Goal: Transaction & Acquisition: Purchase product/service

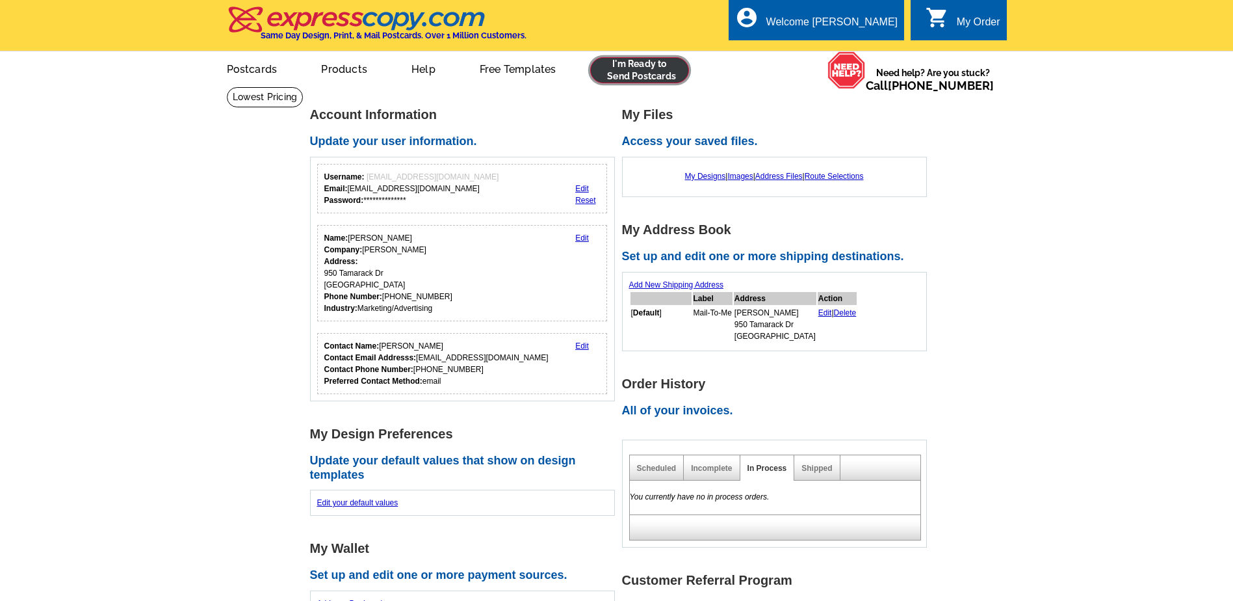
drag, startPoint x: 654, startPoint y: 72, endPoint x: 640, endPoint y: 83, distance: 17.6
click at [654, 72] on link at bounding box center [639, 70] width 99 height 26
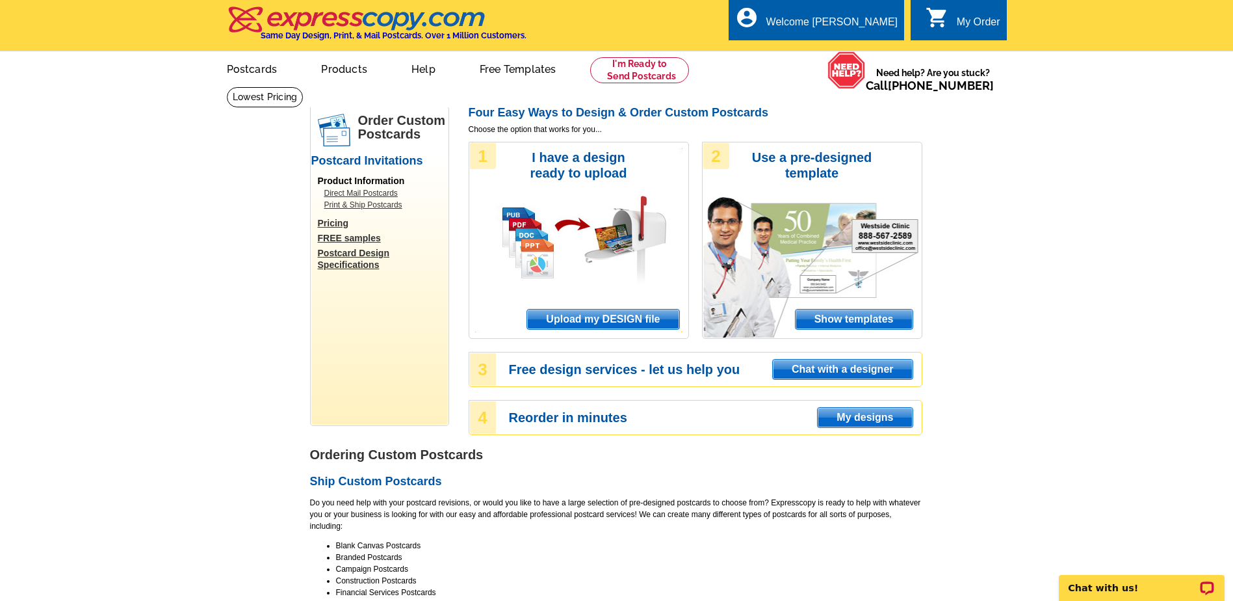
click at [580, 321] on span "Upload my DESIGN file" at bounding box center [603, 320] width 152 height 20
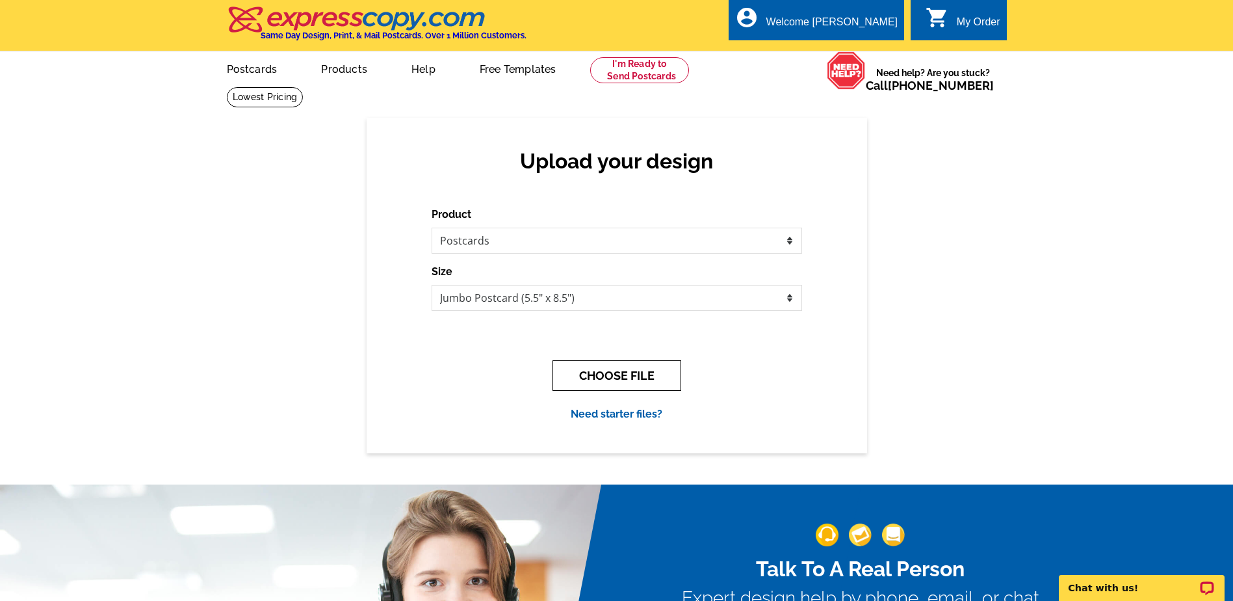
click at [622, 377] on button "CHOOSE FILE" at bounding box center [617, 375] width 129 height 31
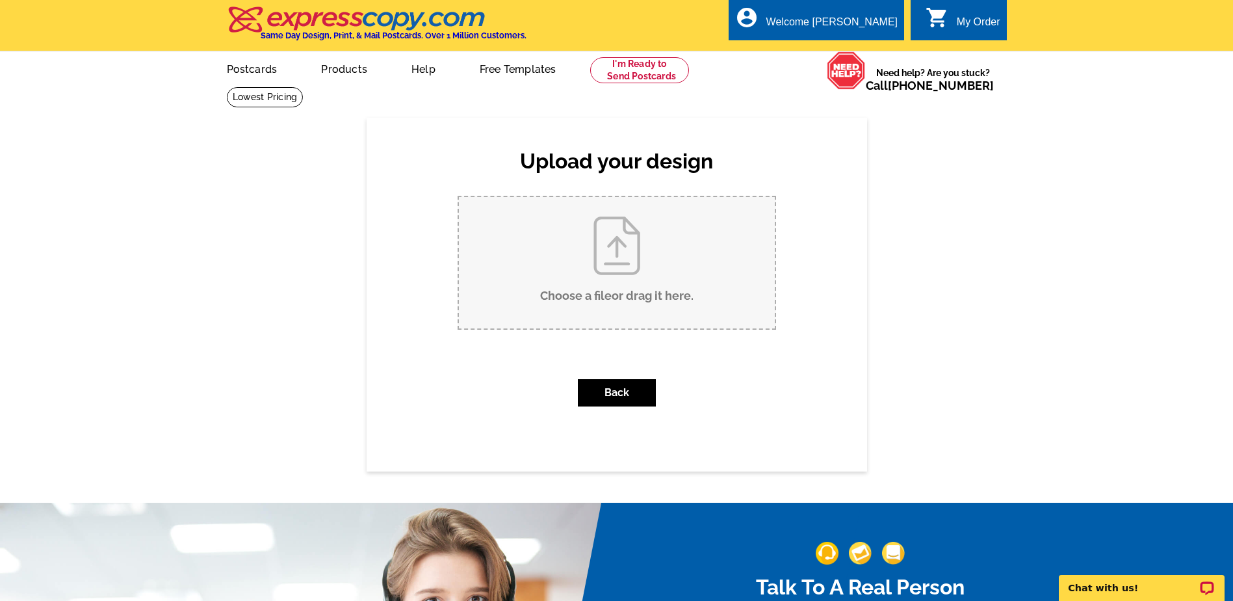
click at [643, 272] on input "Choose a file or drag it here ." at bounding box center [617, 262] width 316 height 131
click at [613, 273] on input "Choose a file or drag it here ." at bounding box center [617, 262] width 316 height 131
type input "C:\fakepath\Dan Rider Dickson PIe Promotion 2025 (2).pdf"
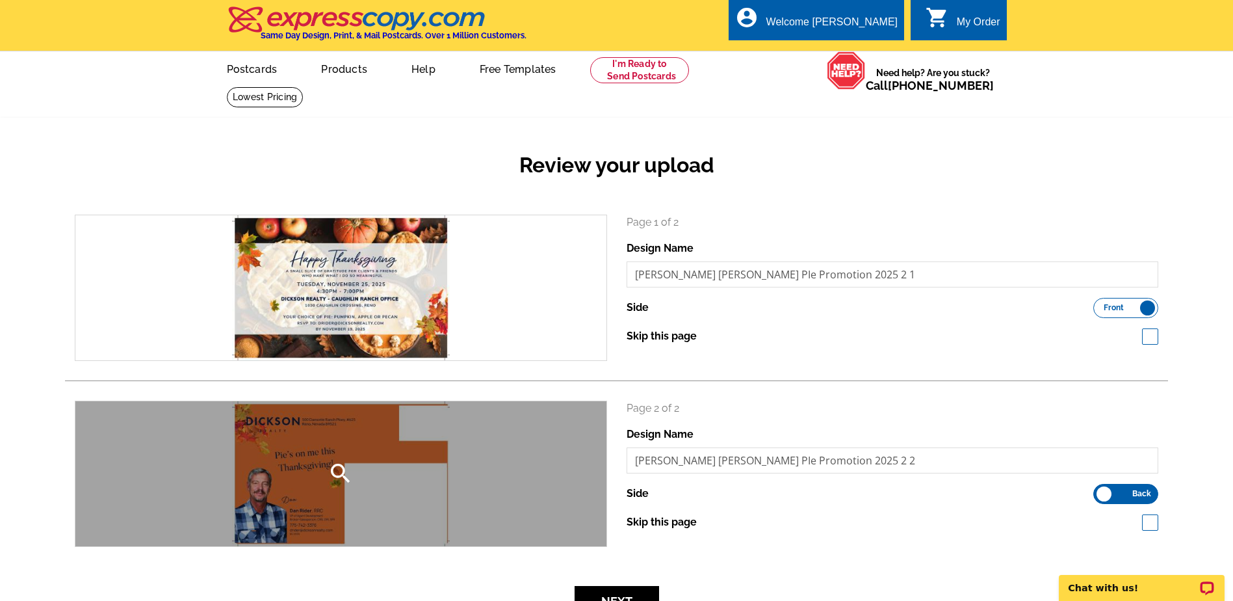
click at [411, 492] on div "search" at bounding box center [340, 473] width 531 height 145
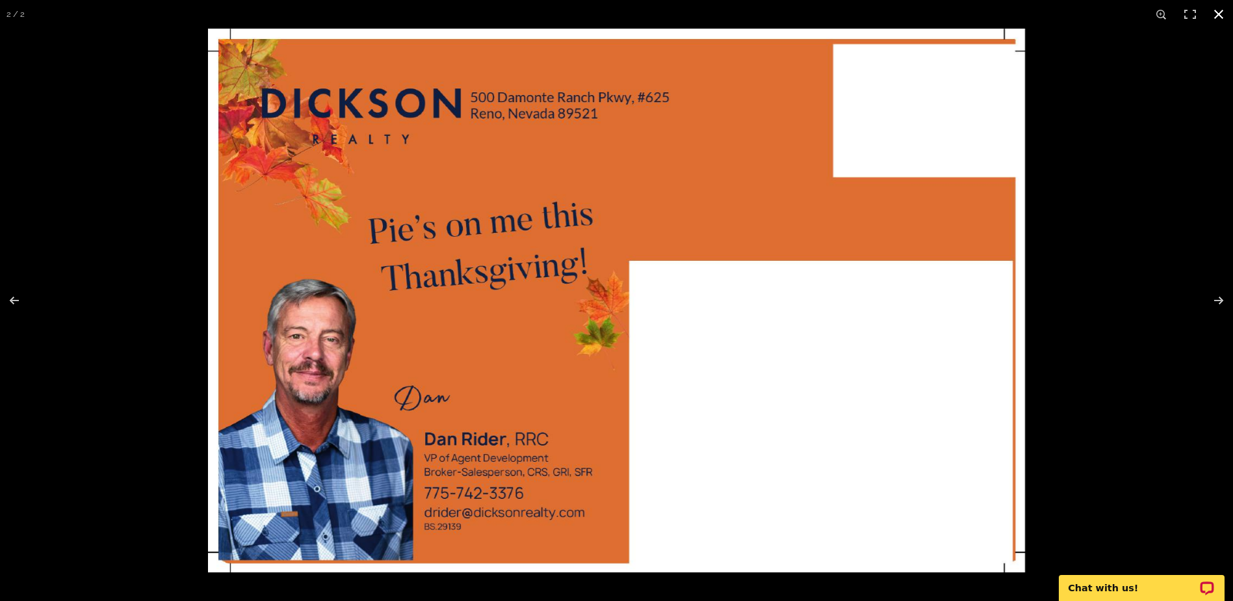
click at [1222, 10] on button at bounding box center [1219, 14] width 29 height 29
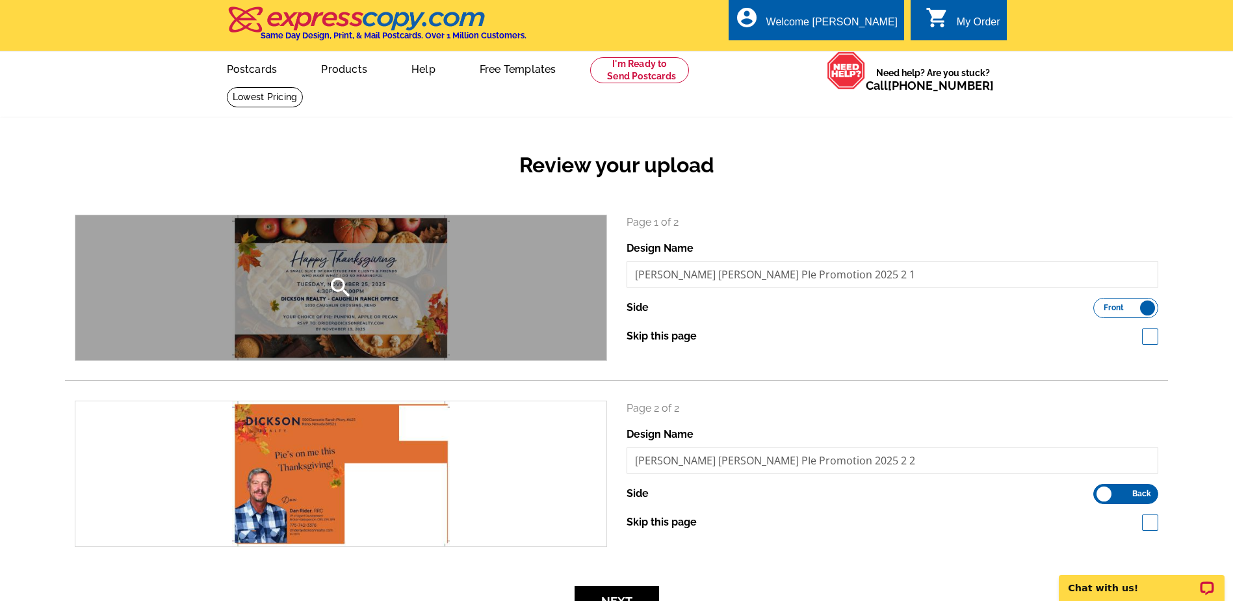
click at [402, 317] on div "search" at bounding box center [340, 287] width 531 height 145
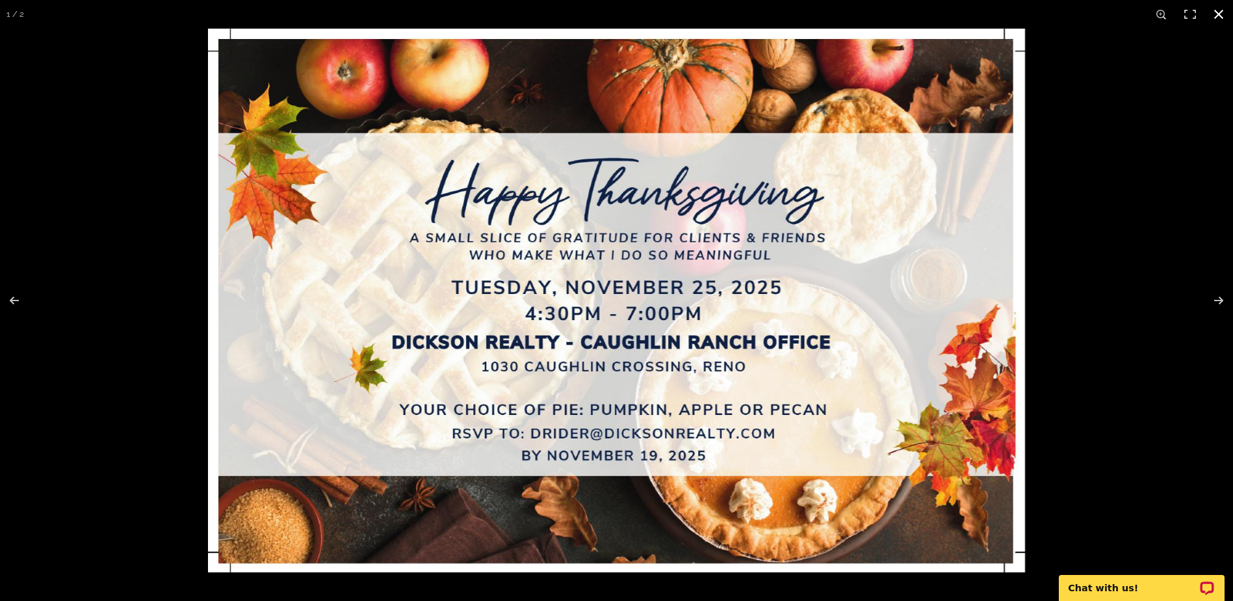
click at [1219, 12] on button at bounding box center [1219, 14] width 29 height 29
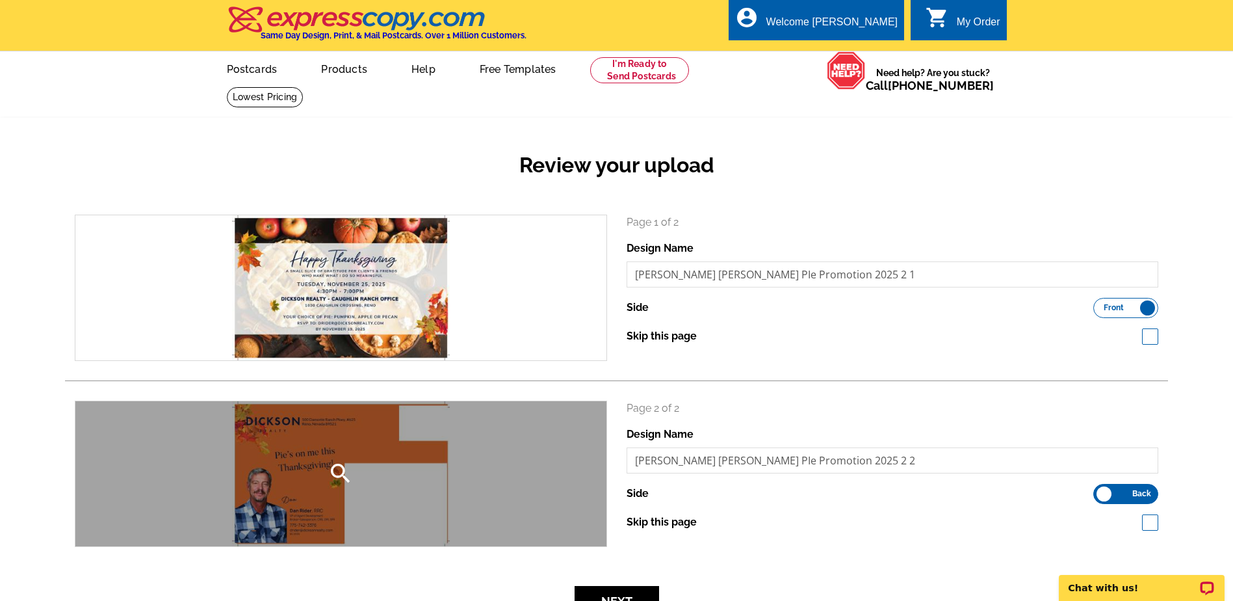
click at [414, 466] on div "search" at bounding box center [340, 473] width 531 height 145
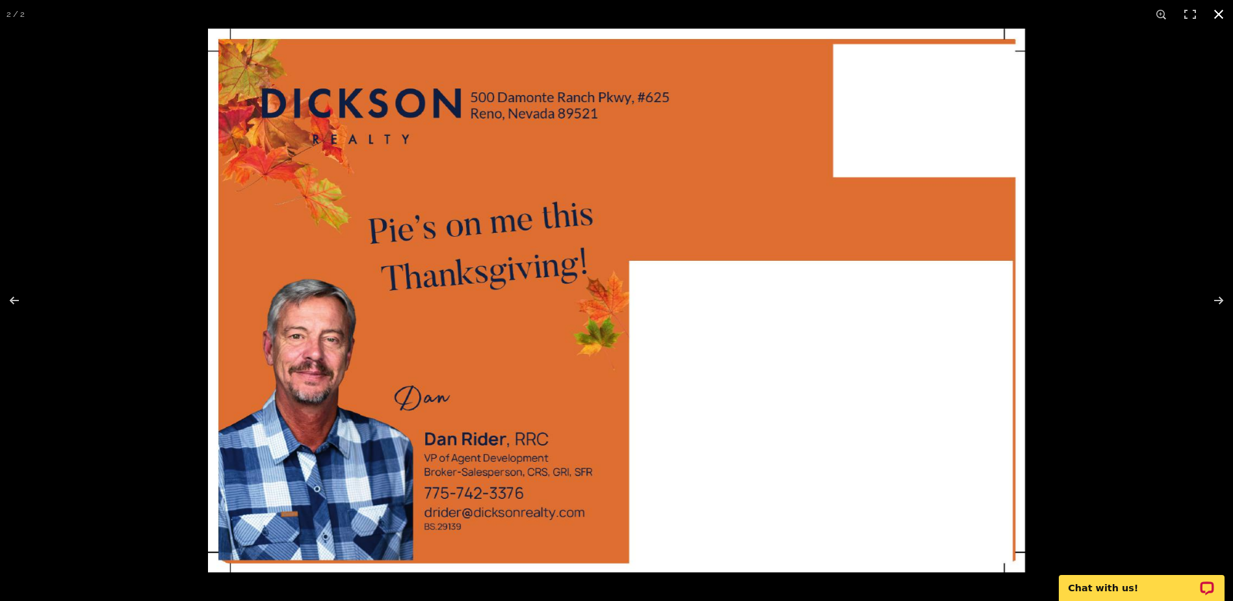
click at [1223, 9] on button at bounding box center [1219, 14] width 29 height 29
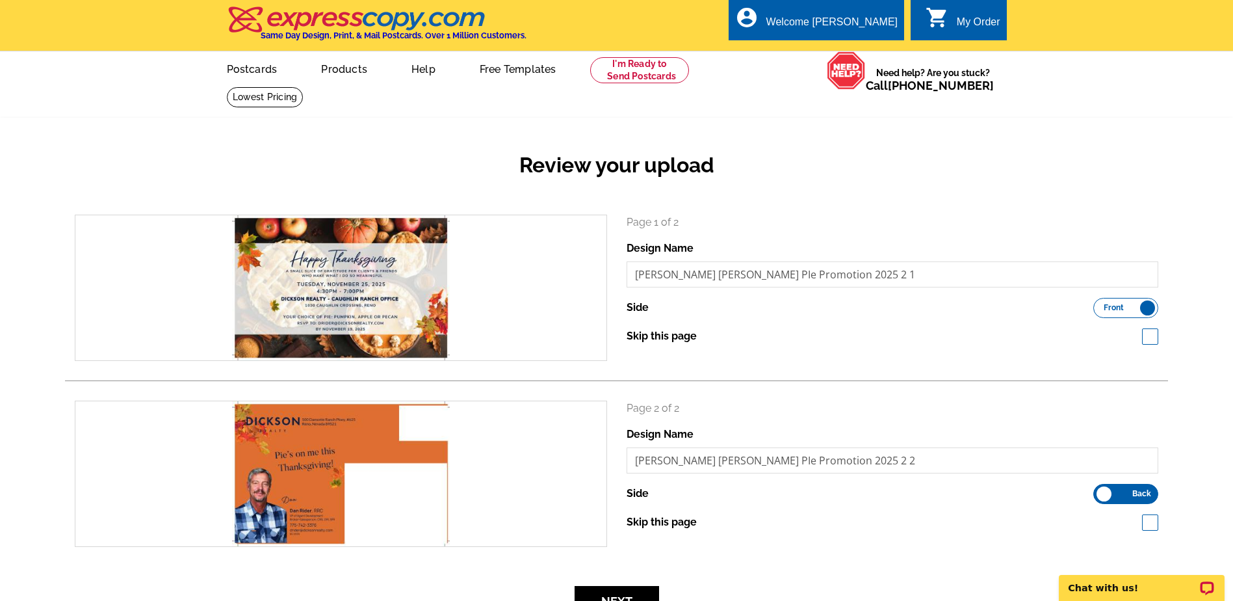
scroll to position [65, 0]
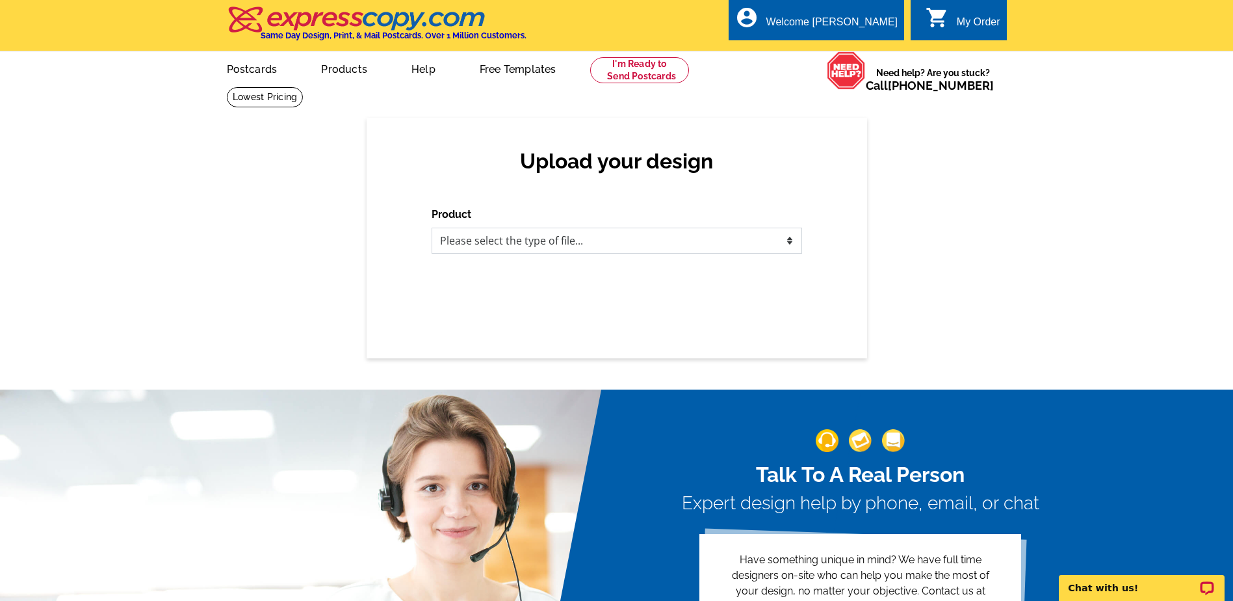
click at [569, 243] on select "Please select the type of file... Postcards Business Cards Letters and flyers G…" at bounding box center [617, 241] width 371 height 26
click at [596, 183] on div "Upload your design Product Please select the type of file... Postcards Business…" at bounding box center [617, 238] width 501 height 241
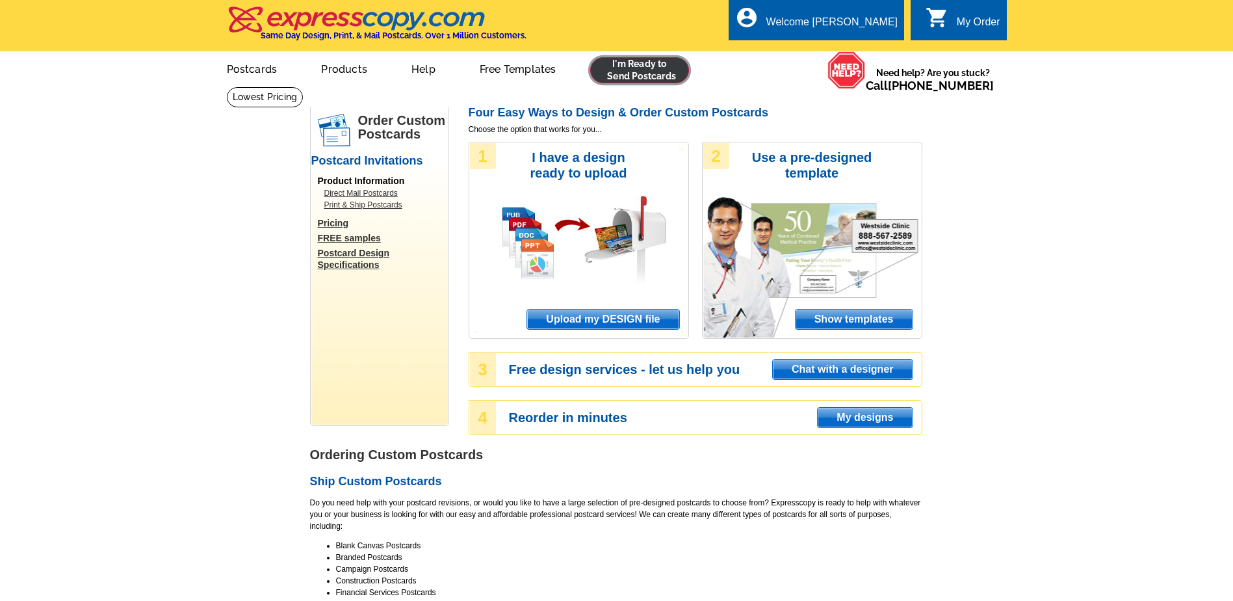
click at [653, 68] on link at bounding box center [639, 70] width 99 height 26
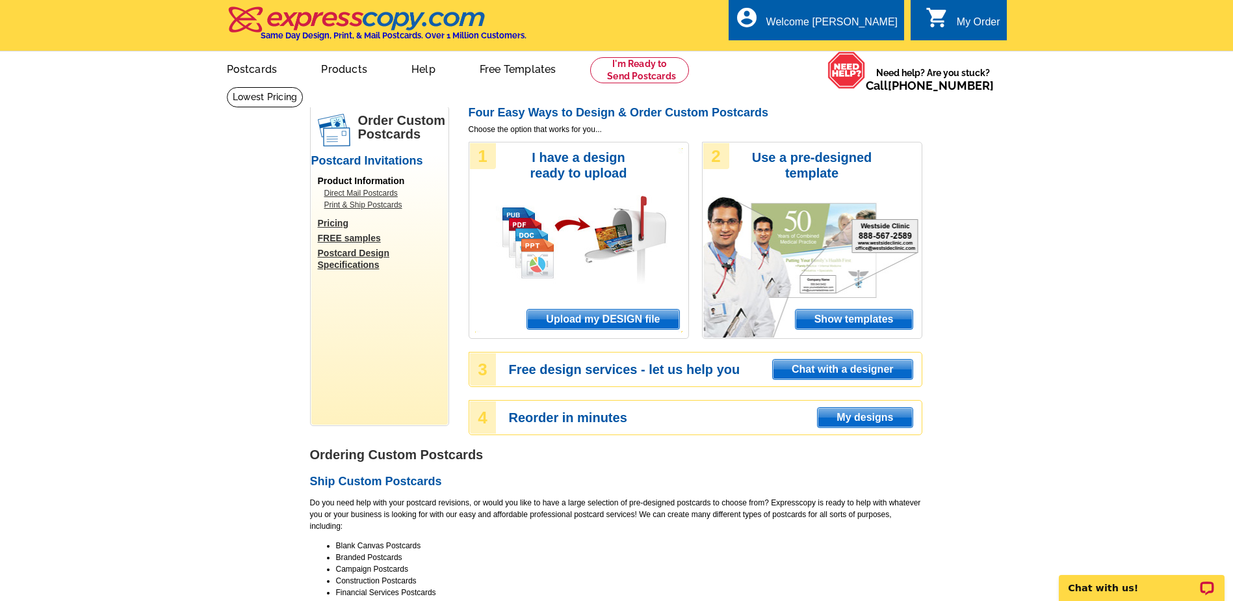
click at [614, 317] on span "Upload my DESIGN file" at bounding box center [603, 320] width 152 height 20
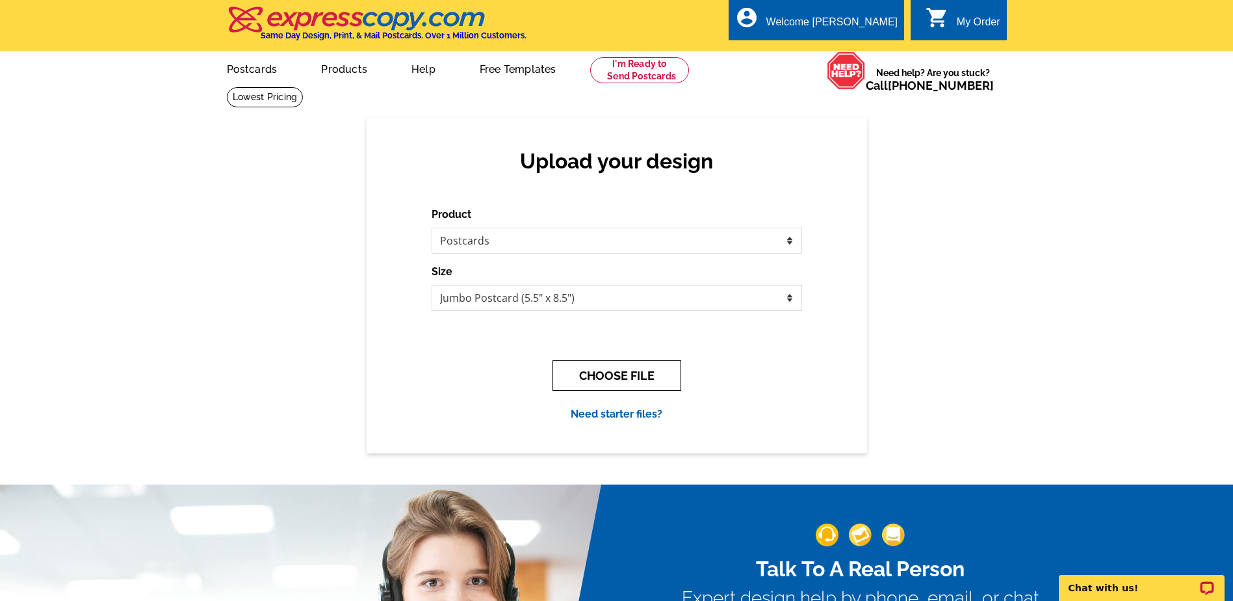
click at [596, 378] on button "CHOOSE FILE" at bounding box center [617, 375] width 129 height 31
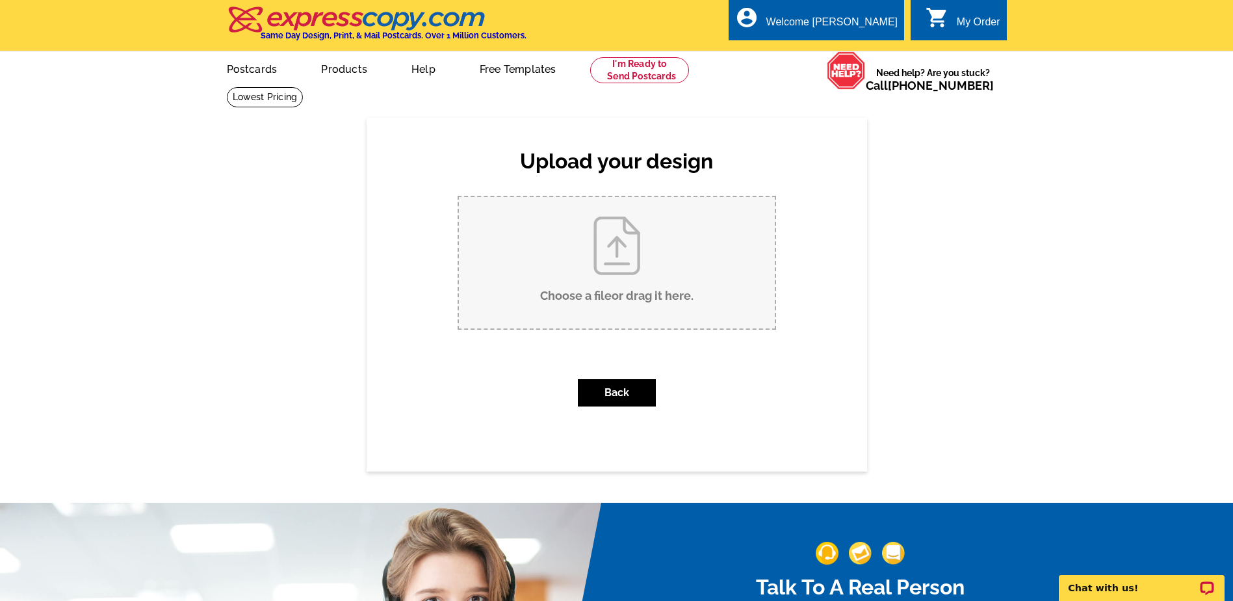
click at [613, 269] on input "Choose a file or drag it here ." at bounding box center [617, 262] width 316 height 131
type input "C:\fakepath\Dan Rider Dickson PIe Promotion 2025 (3).pdf"
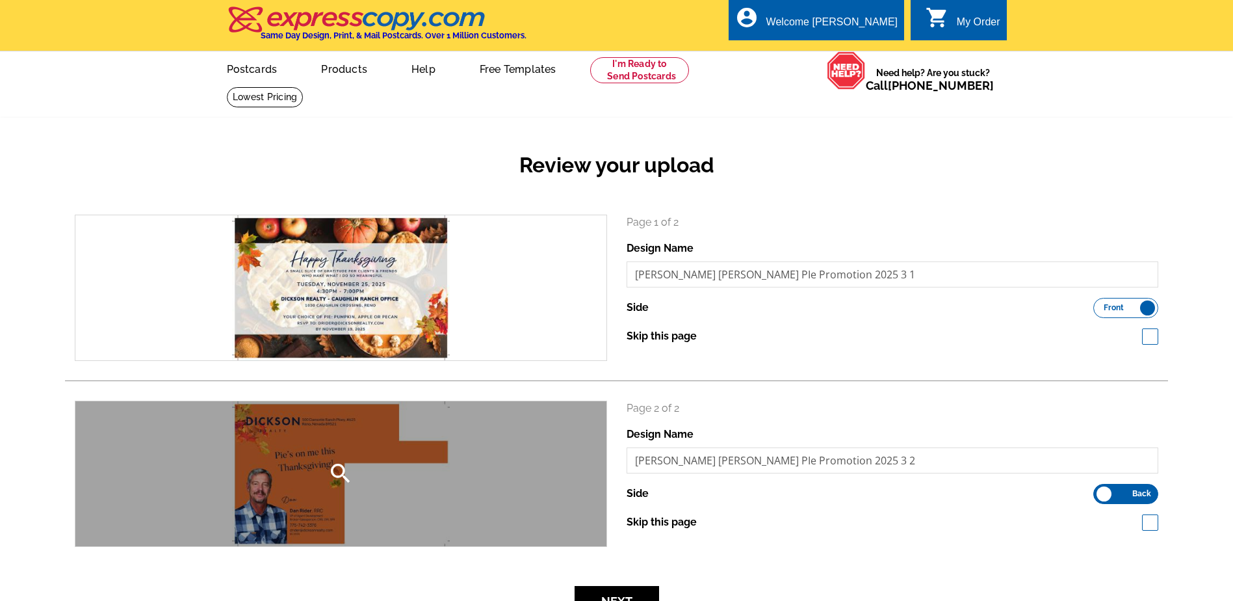
click at [308, 445] on div "search" at bounding box center [340, 473] width 531 height 145
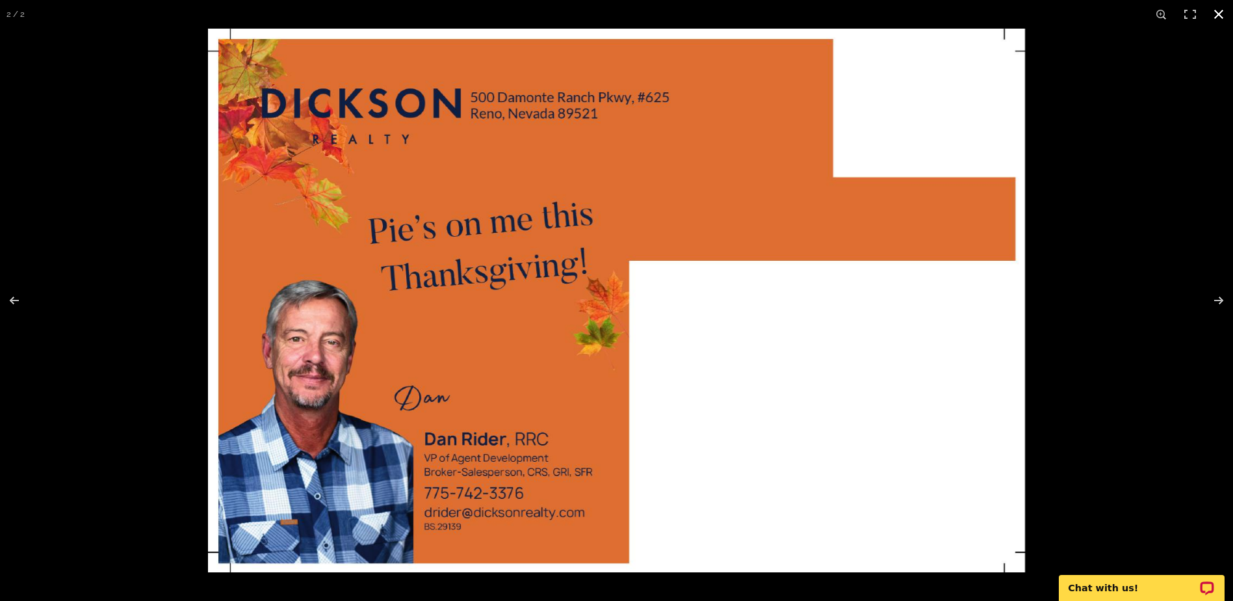
click at [1222, 13] on button at bounding box center [1219, 14] width 29 height 29
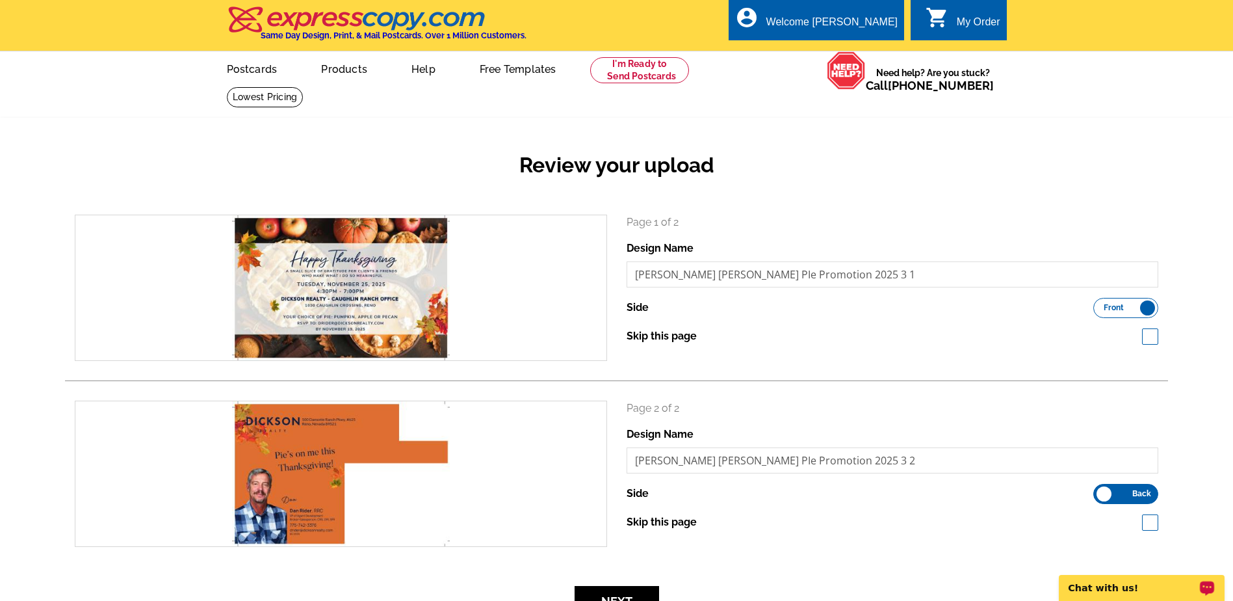
click at [1108, 586] on p "Chat with us!" at bounding box center [1133, 588] width 129 height 10
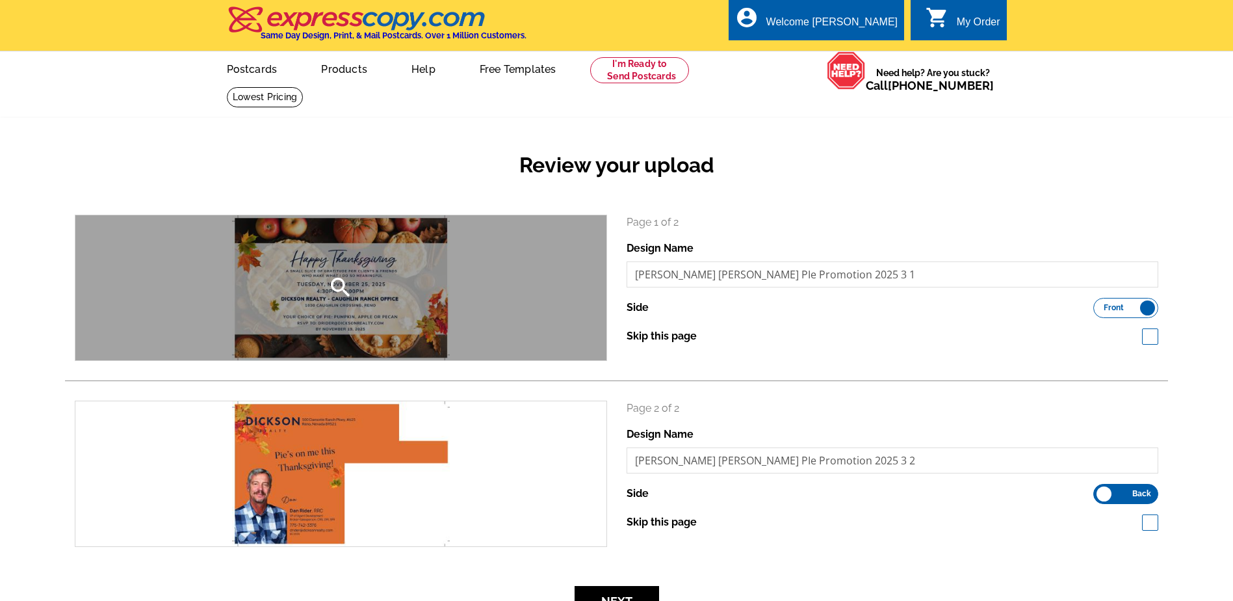
click at [343, 295] on icon "search" at bounding box center [341, 287] width 26 height 26
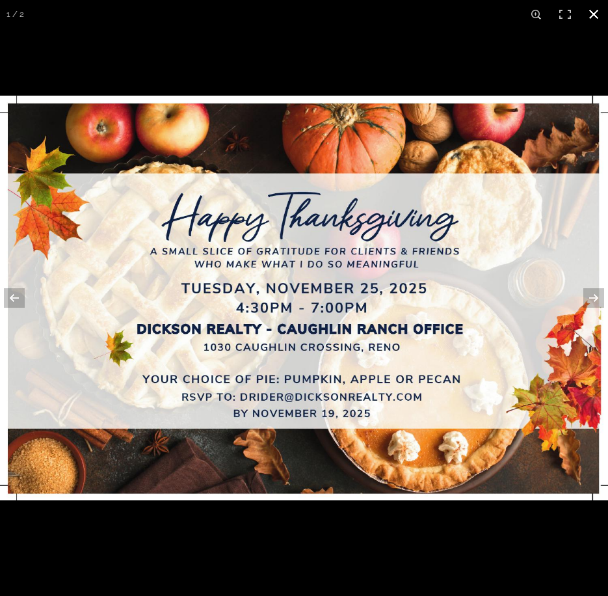
click at [286, 546] on div at bounding box center [304, 394] width 608 height 596
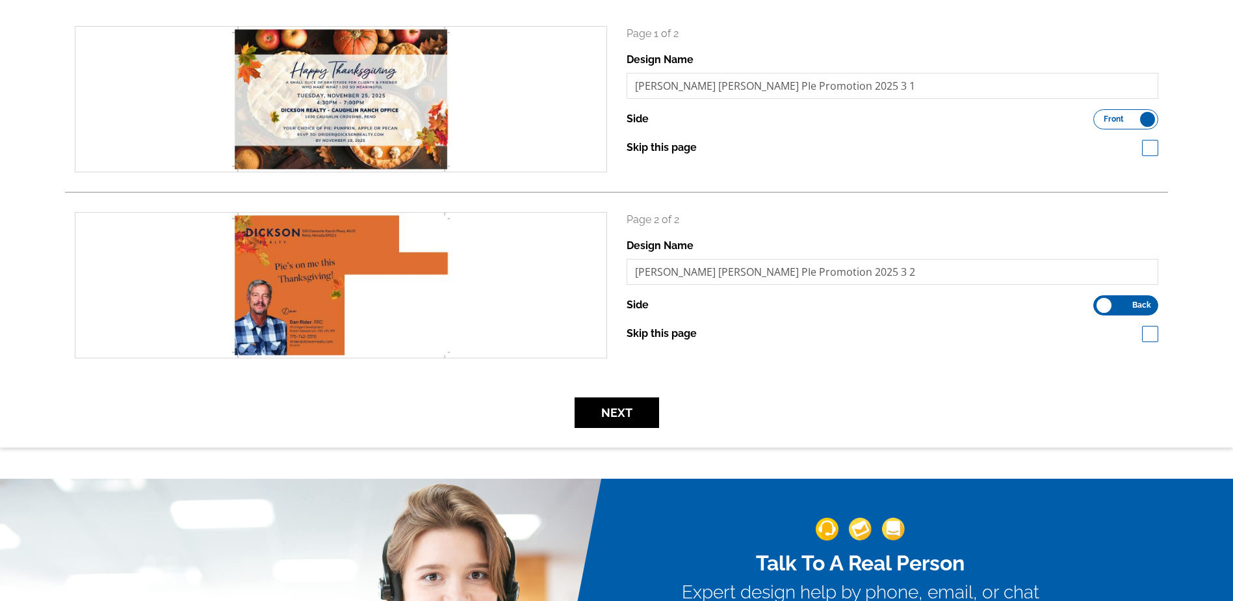
scroll to position [195, 0]
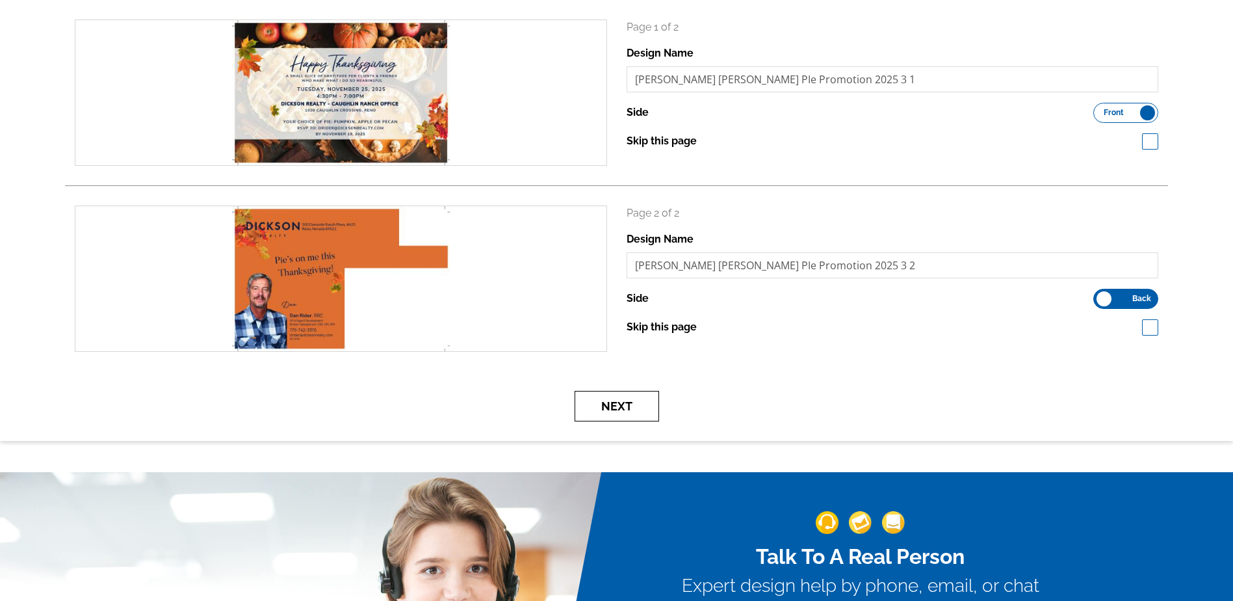
click at [629, 410] on button "Next" at bounding box center [617, 406] width 85 height 31
click at [634, 410] on button "Next" at bounding box center [617, 406] width 85 height 31
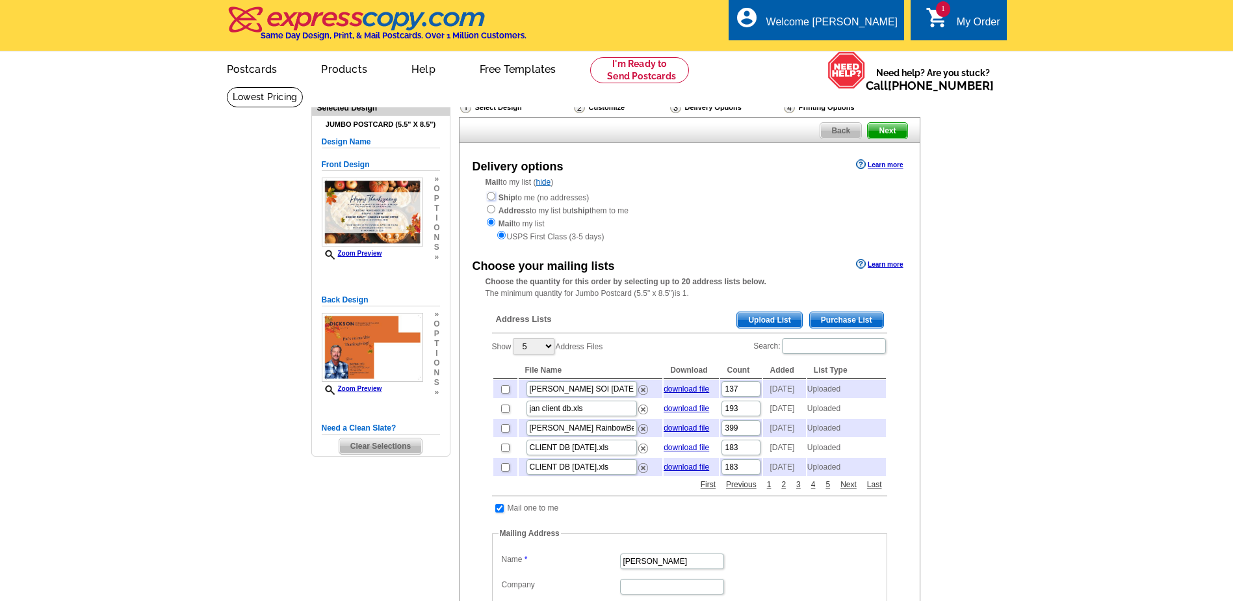
click at [491, 198] on input "radio" at bounding box center [491, 196] width 8 height 8
radio input "true"
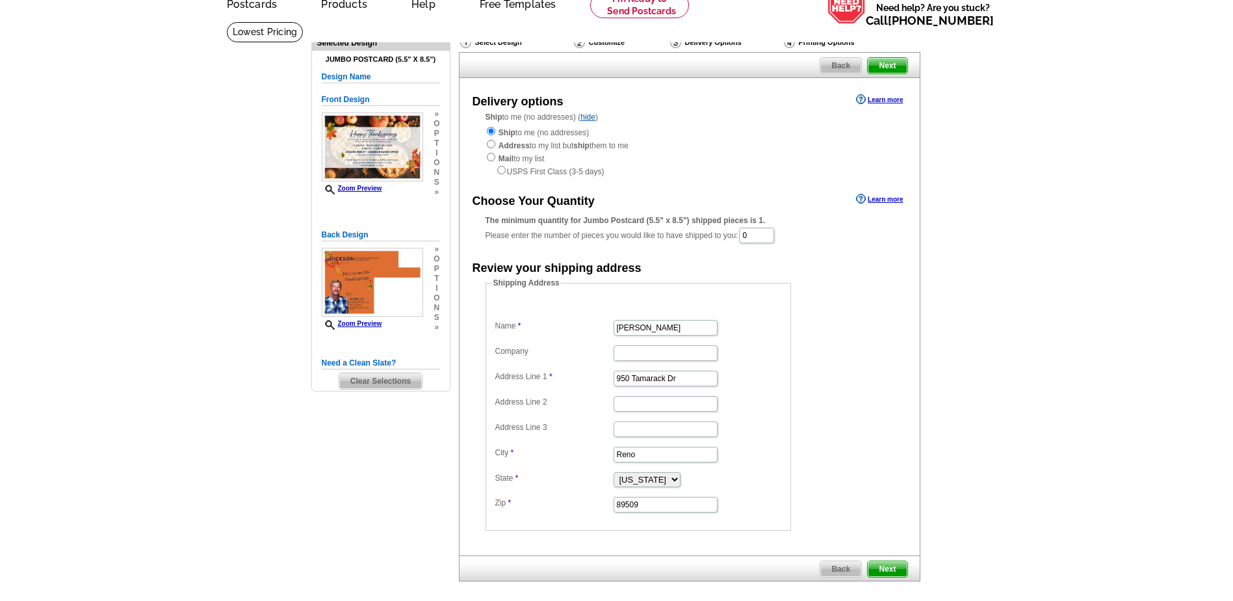
scroll to position [130, 0]
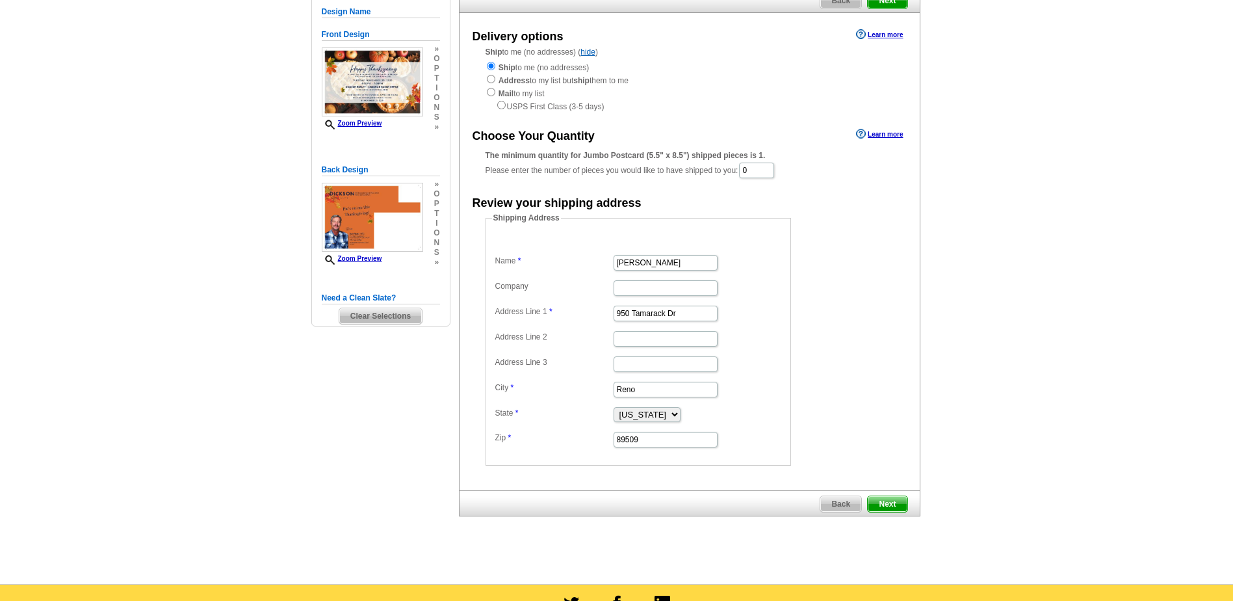
click at [895, 503] on span "Next" at bounding box center [887, 504] width 39 height 16
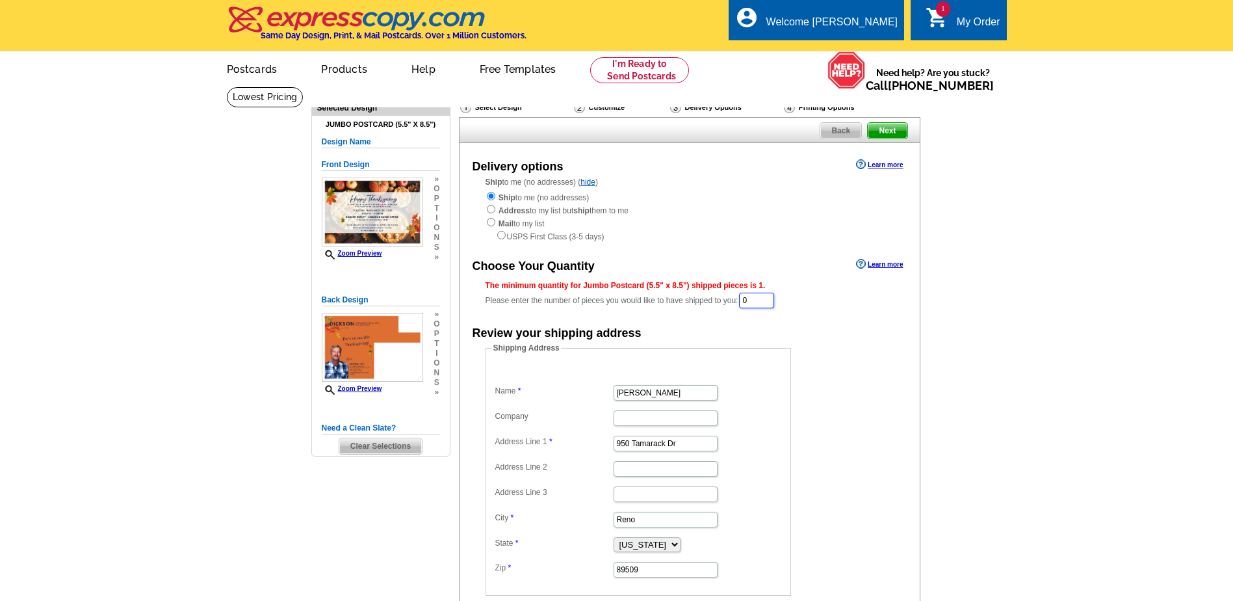
drag, startPoint x: 761, startPoint y: 306, endPoint x: 733, endPoint y: 301, distance: 29.0
click at [733, 301] on div "The minimum quantity for Jumbo Postcard (5.5" x 8.5") shipped pieces is 1. Plea…" at bounding box center [690, 295] width 408 height 30
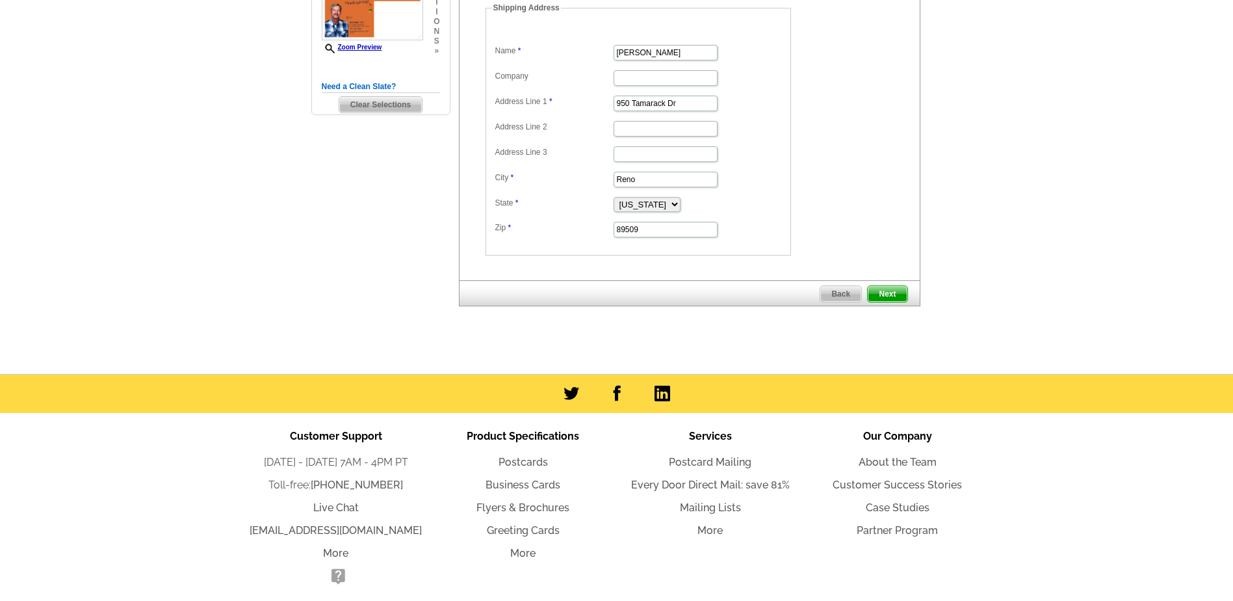
scroll to position [390, 0]
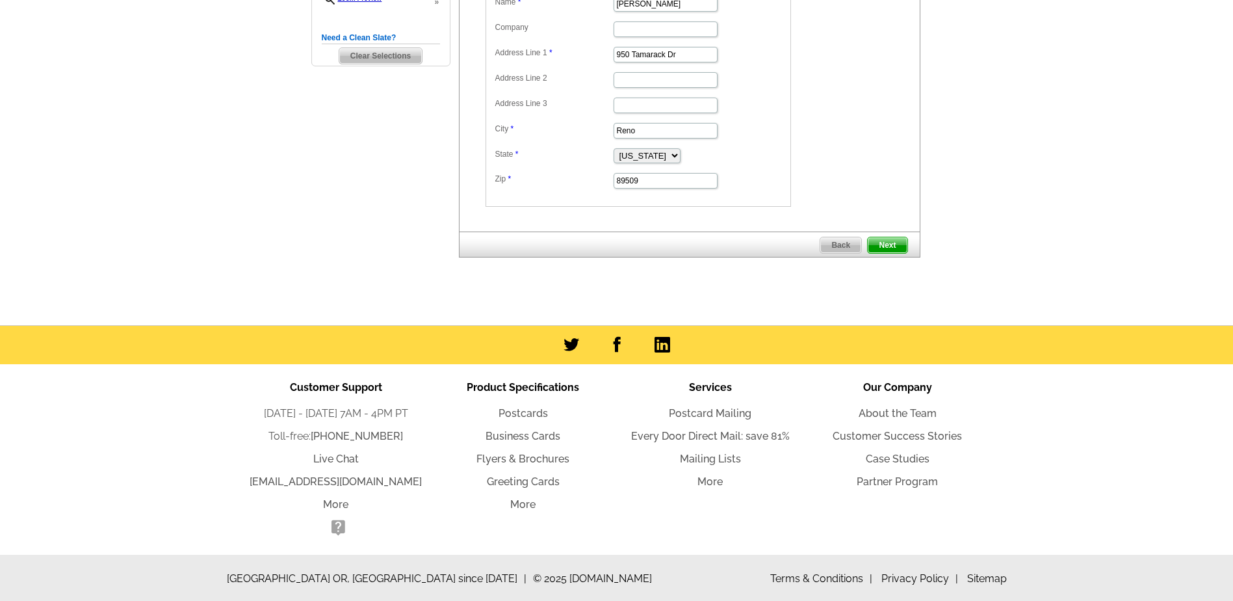
type input "151"
click at [892, 248] on span "Next" at bounding box center [887, 245] width 39 height 16
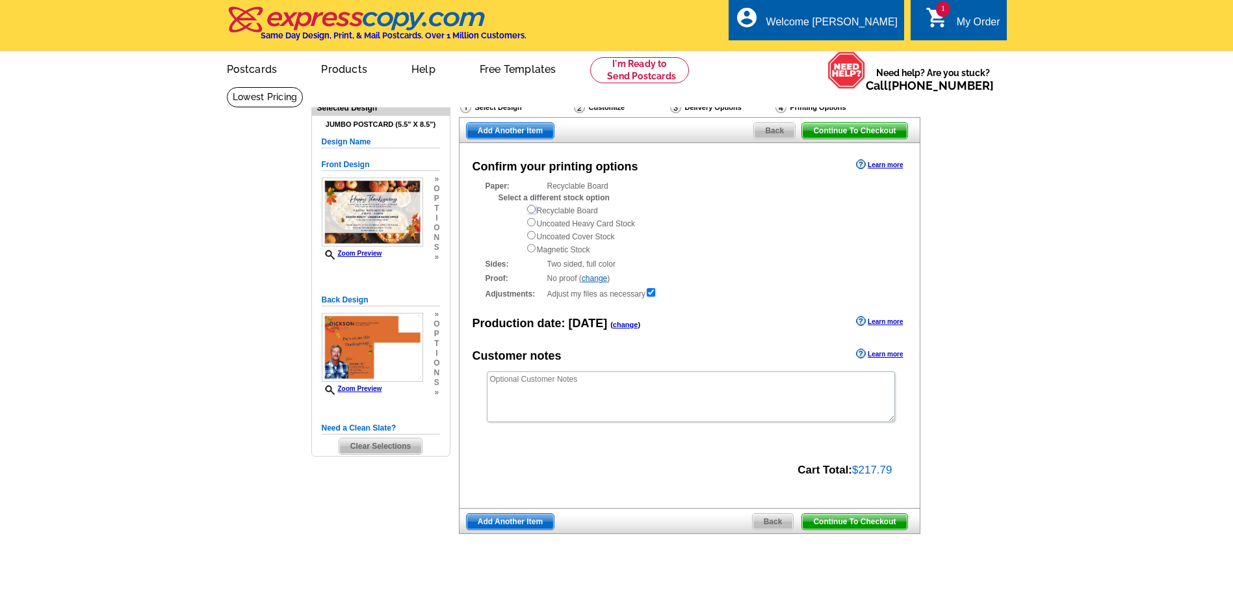
click at [531, 207] on input "radio" at bounding box center [531, 209] width 8 height 8
radio input "true"
click at [850, 523] on span "Continue To Checkout" at bounding box center [854, 522] width 105 height 16
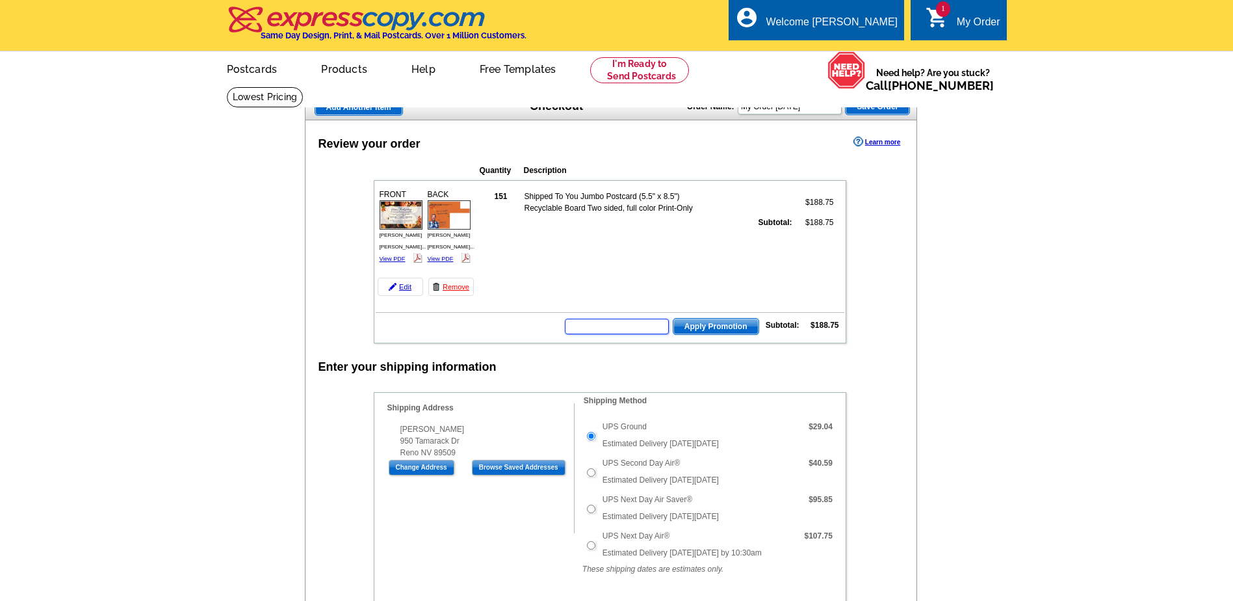
click at [628, 328] on input "text" at bounding box center [617, 327] width 104 height 16
type input "r"
type input "grow0825"
click at [673, 318] on button "Apply Promotion" at bounding box center [716, 326] width 86 height 17
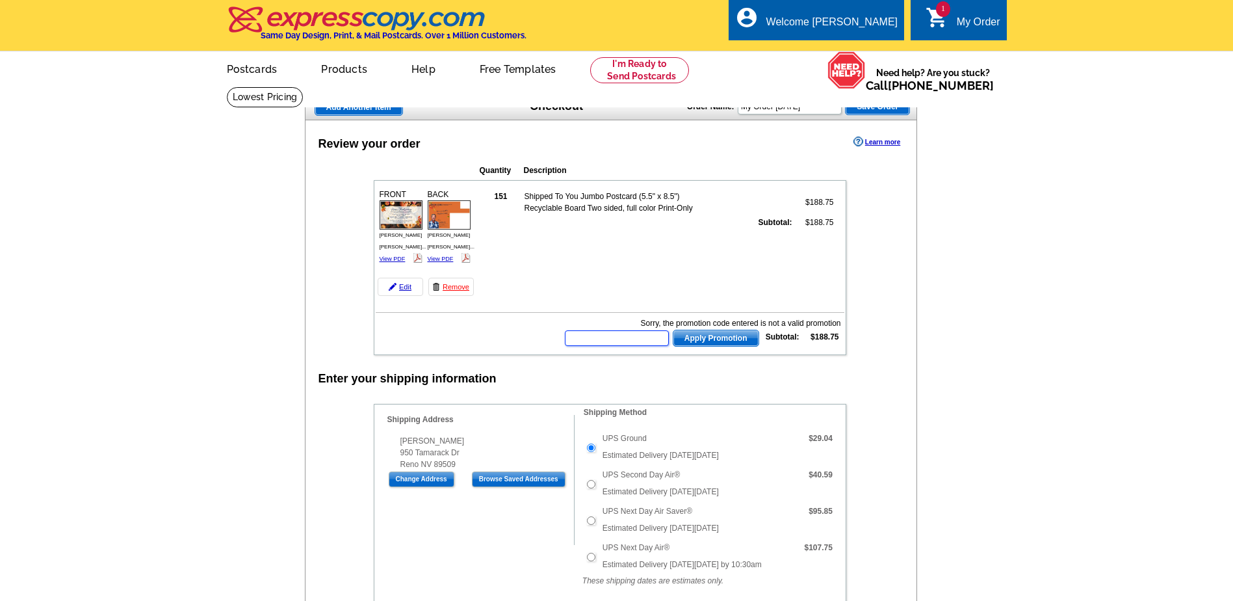
click at [628, 341] on input "text" at bounding box center [617, 338] width 104 height 16
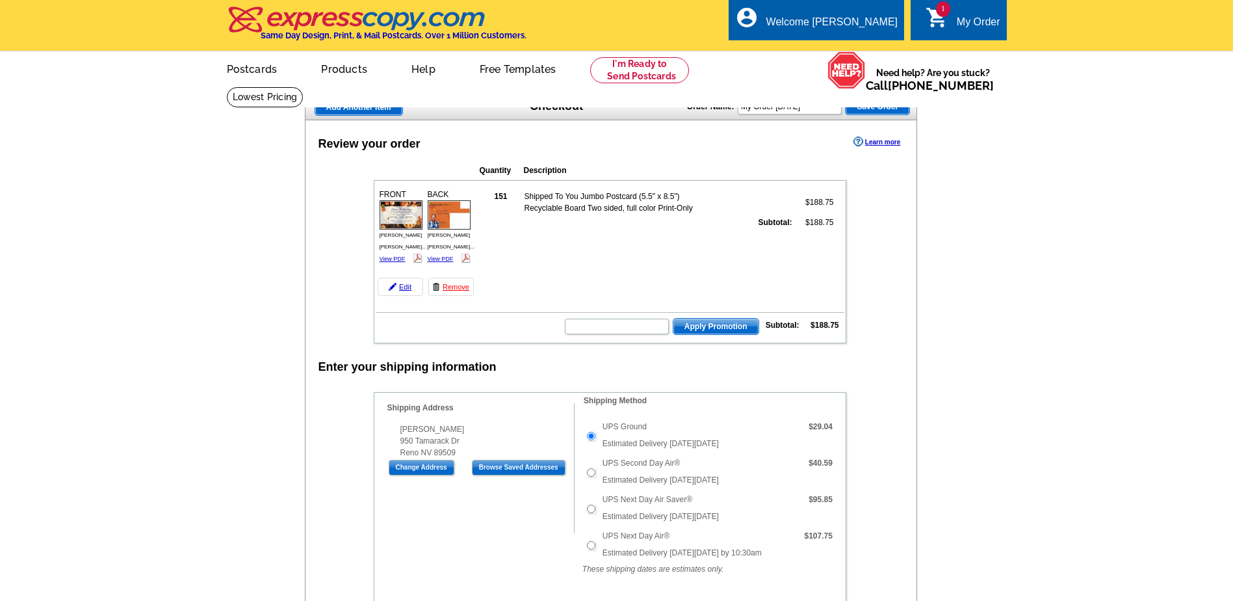
click at [642, 330] on input "text" at bounding box center [617, 327] width 104 height 16
type input "grow0925"
click at [714, 317] on td "Sorry, the promotion code entered is not a valid promotion grow0925 Apply Promo…" at bounding box center [610, 325] width 469 height 22
click at [717, 323] on span "Apply Promotion" at bounding box center [716, 327] width 85 height 16
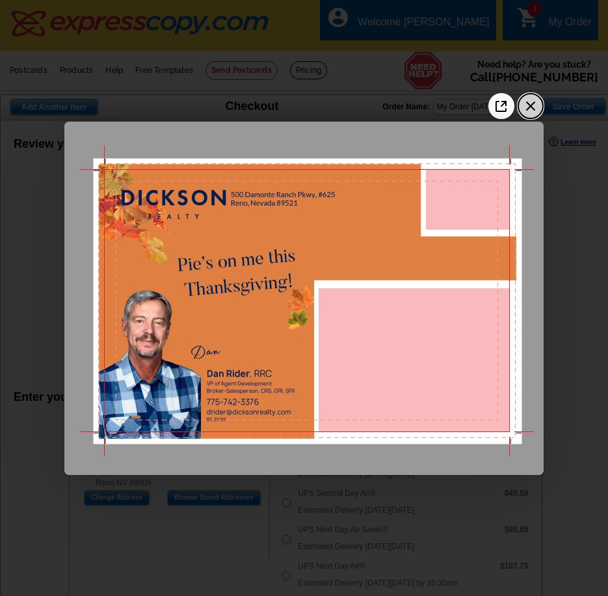
click at [529, 106] on icon "Close the image preview" at bounding box center [530, 106] width 21 height 21
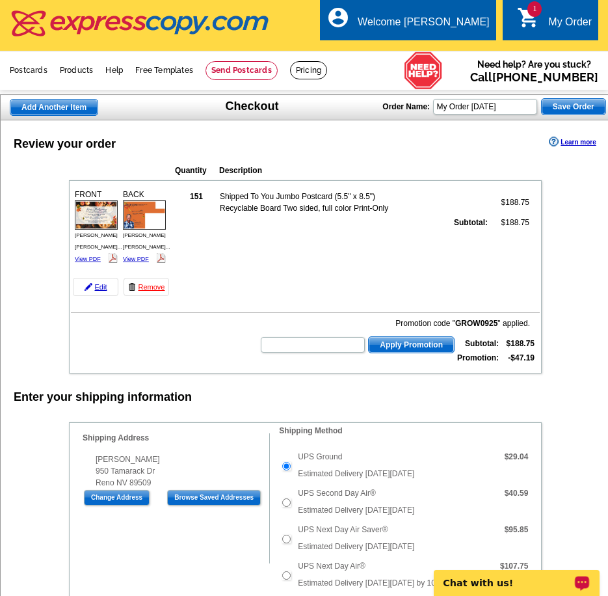
drag, startPoint x: 512, startPoint y: 569, endPoint x: 512, endPoint y: 579, distance: 9.8
click at [512, 579] on p "Chat with us!" at bounding box center [507, 582] width 129 height 10
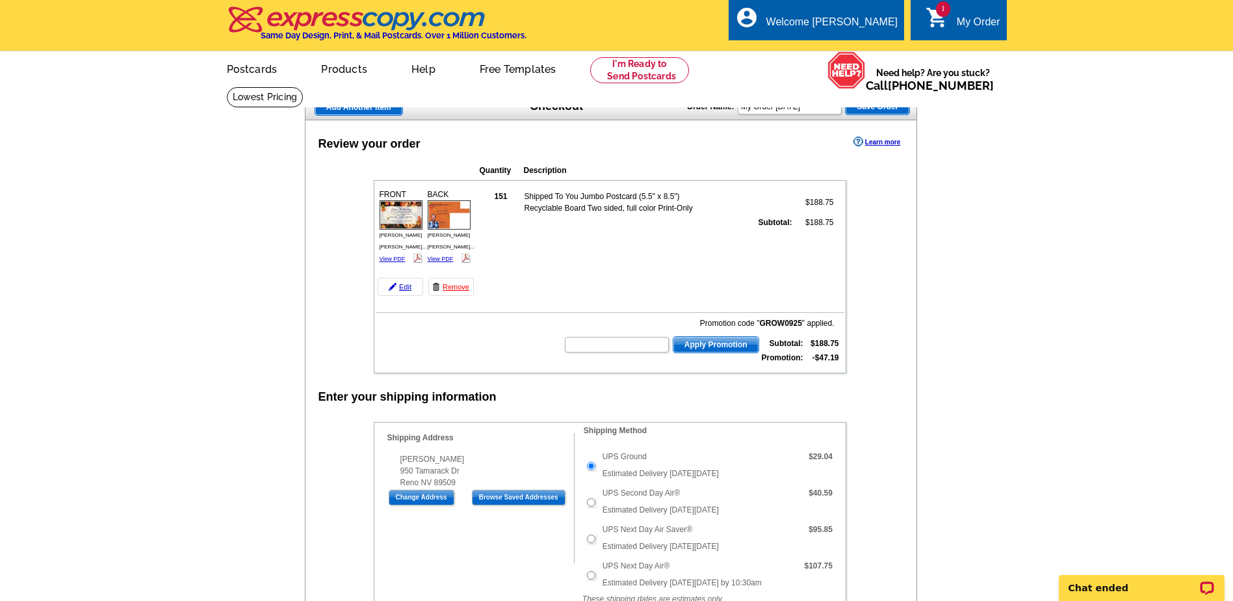
click at [381, 111] on span "Add Another Item" at bounding box center [358, 107] width 87 height 16
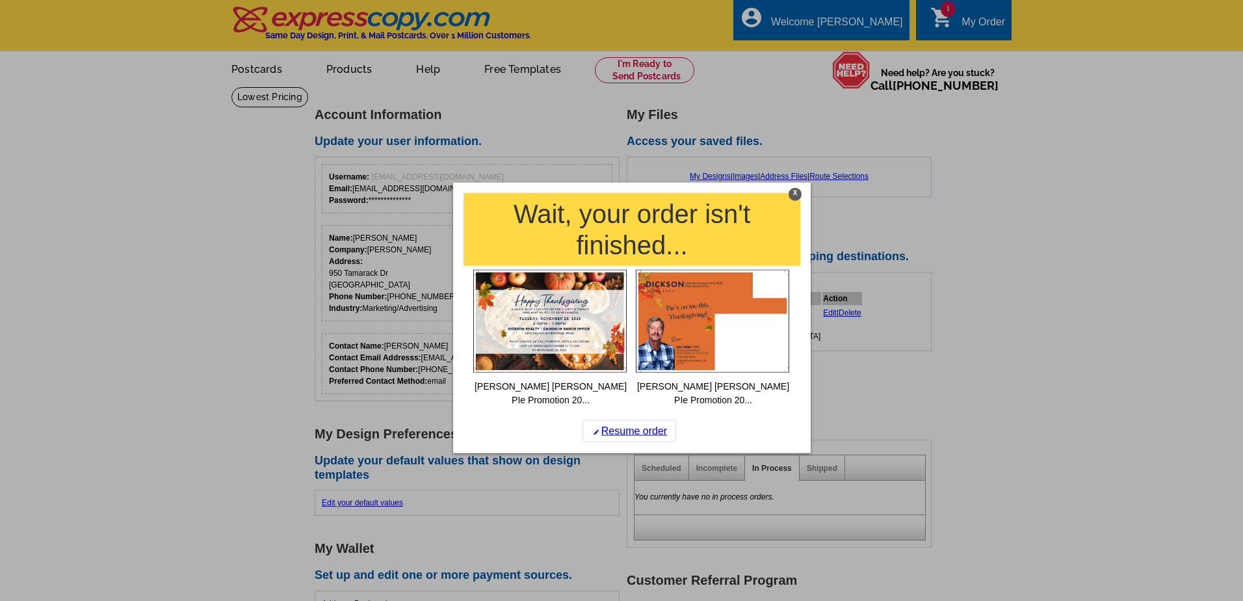
click at [798, 189] on div "X" at bounding box center [795, 194] width 13 height 13
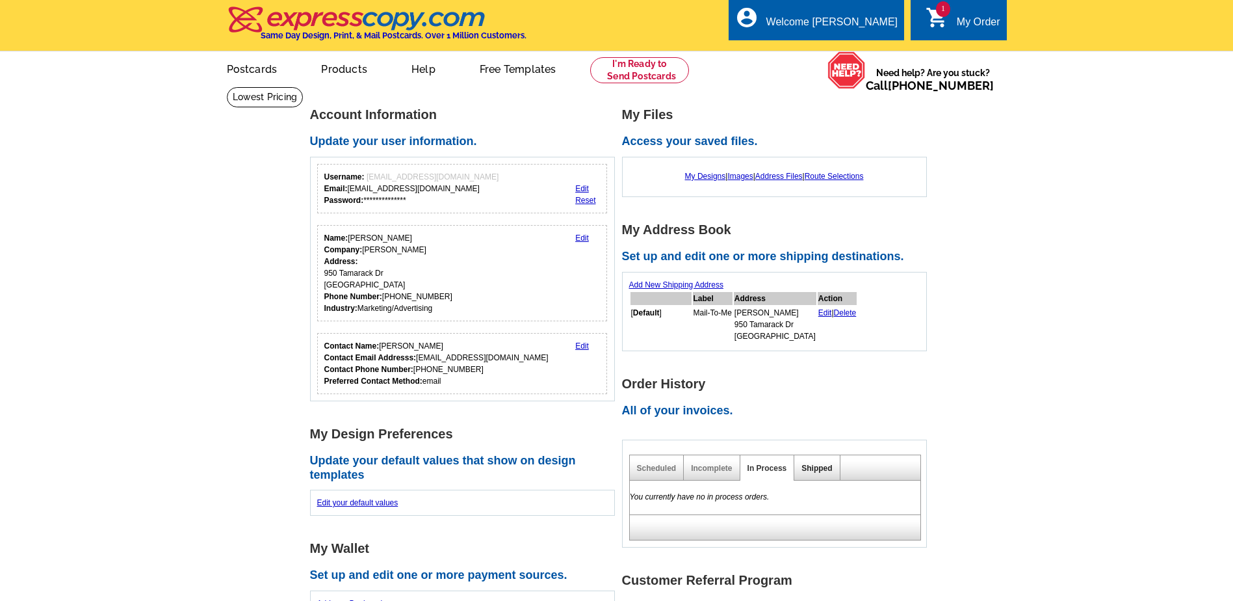
drag, startPoint x: 824, startPoint y: 472, endPoint x: 822, endPoint y: 466, distance: 6.8
click at [824, 472] on link "Shipped" at bounding box center [817, 468] width 31 height 9
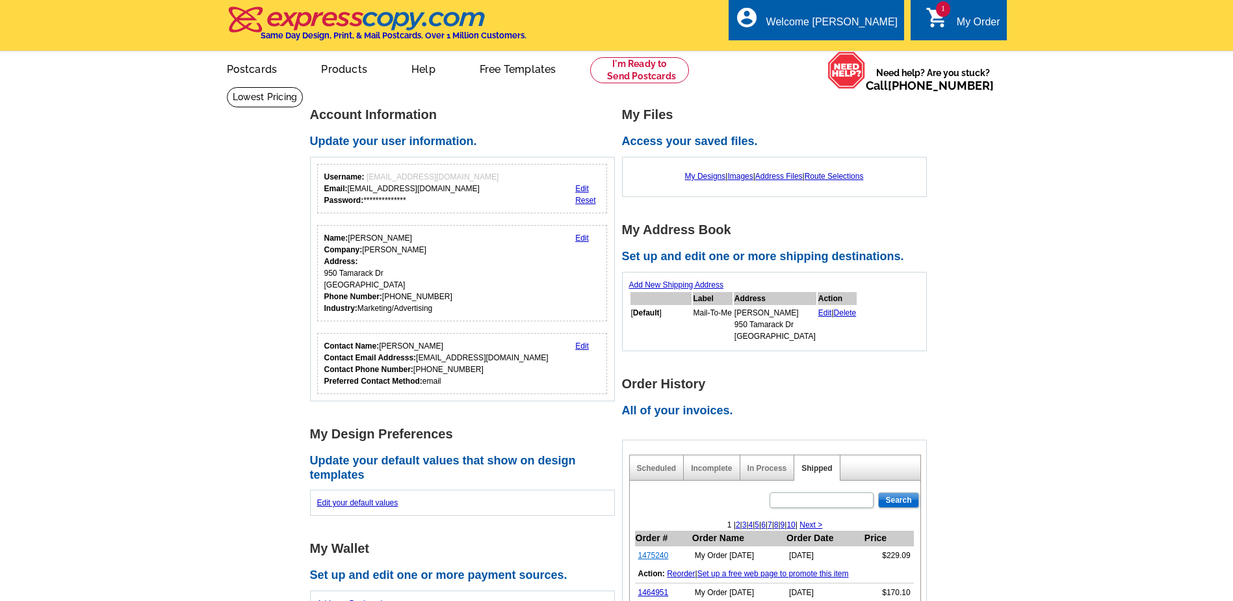
click at [654, 555] on link "1475240" at bounding box center [654, 555] width 31 height 9
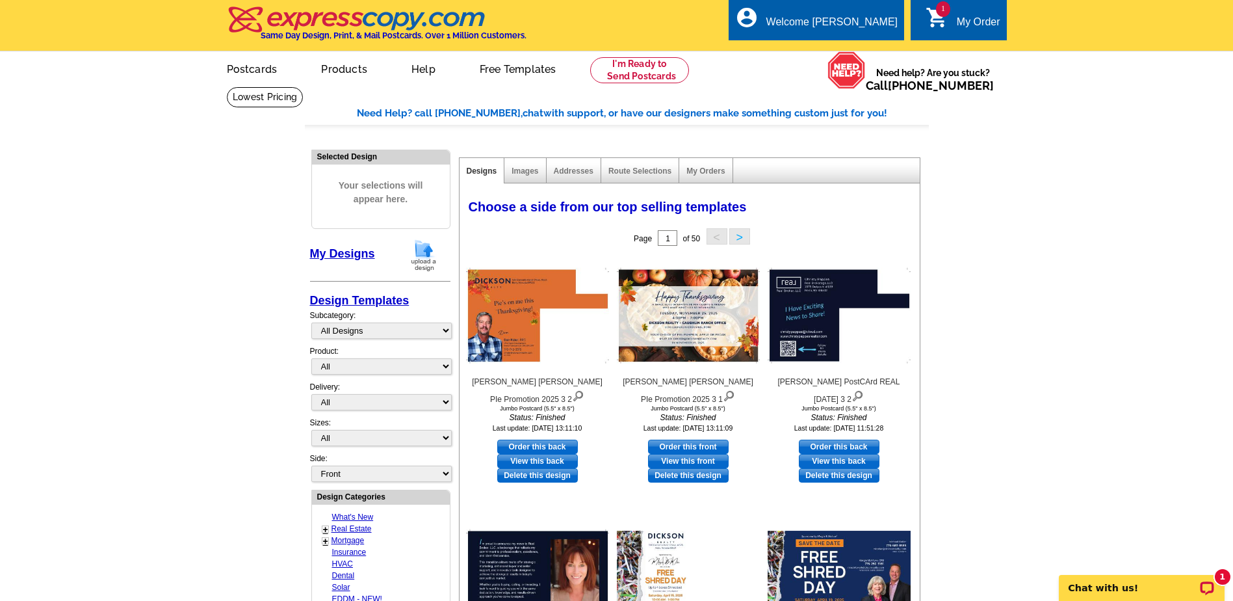
click at [425, 256] on img at bounding box center [424, 255] width 34 height 33
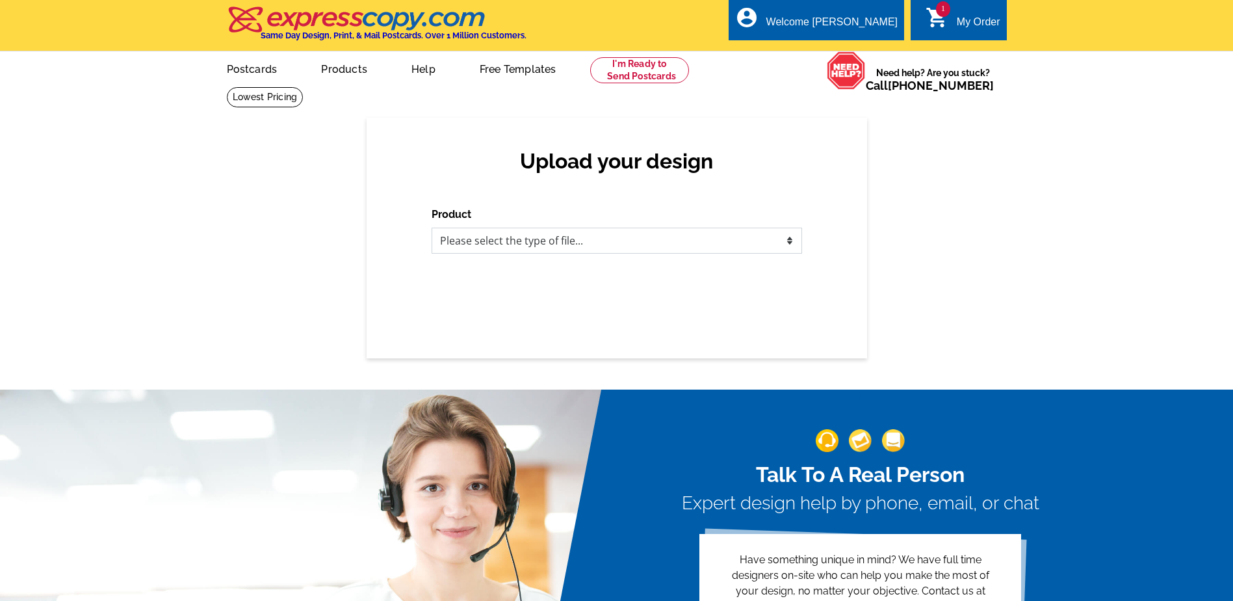
click at [551, 242] on select "Please select the type of file... Postcards Business Cards Letters and flyers G…" at bounding box center [617, 241] width 371 height 26
click at [432, 228] on select "Please select the type of file... Postcards Business Cards Letters and flyers G…" at bounding box center [617, 241] width 371 height 26
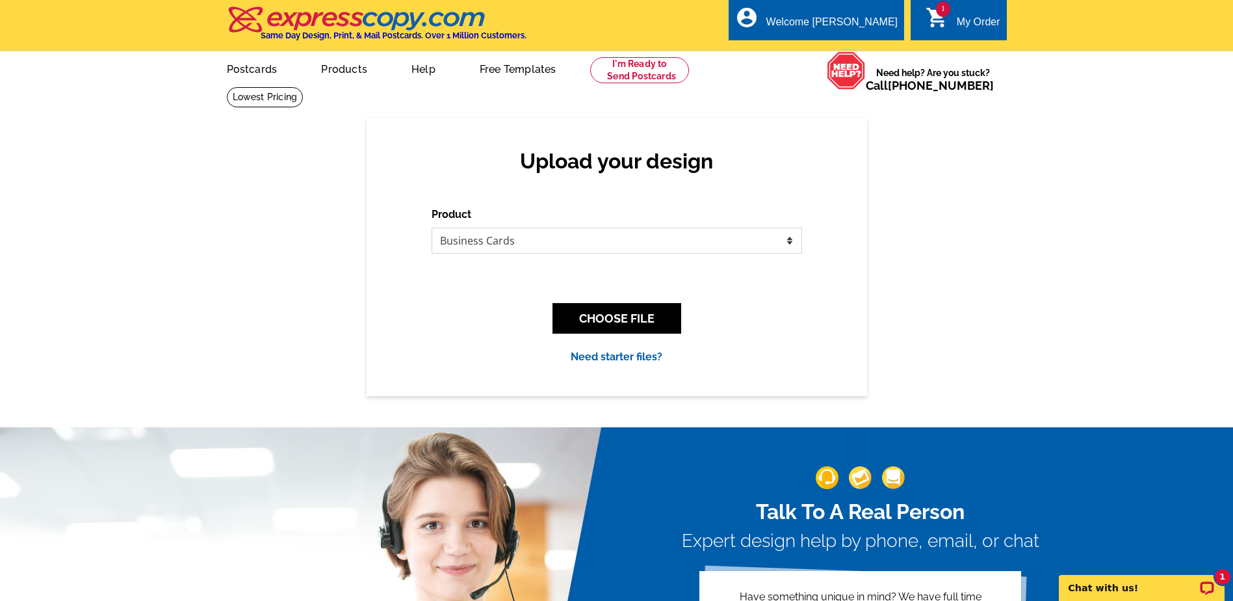
click at [538, 244] on select "Please select the type of file... Postcards Business Cards Letters and flyers G…" at bounding box center [617, 241] width 371 height 26
select select "1"
click at [432, 228] on select "Please select the type of file... Postcards Business Cards Letters and flyers G…" at bounding box center [617, 241] width 371 height 26
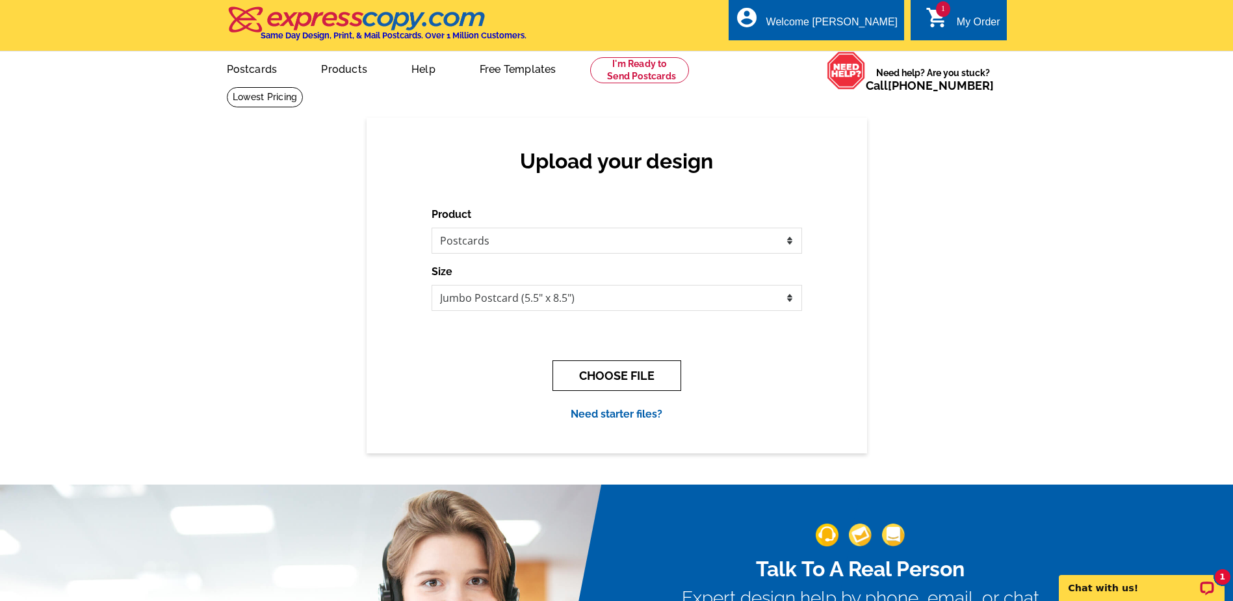
click at [594, 378] on button "CHOOSE FILE" at bounding box center [617, 375] width 129 height 31
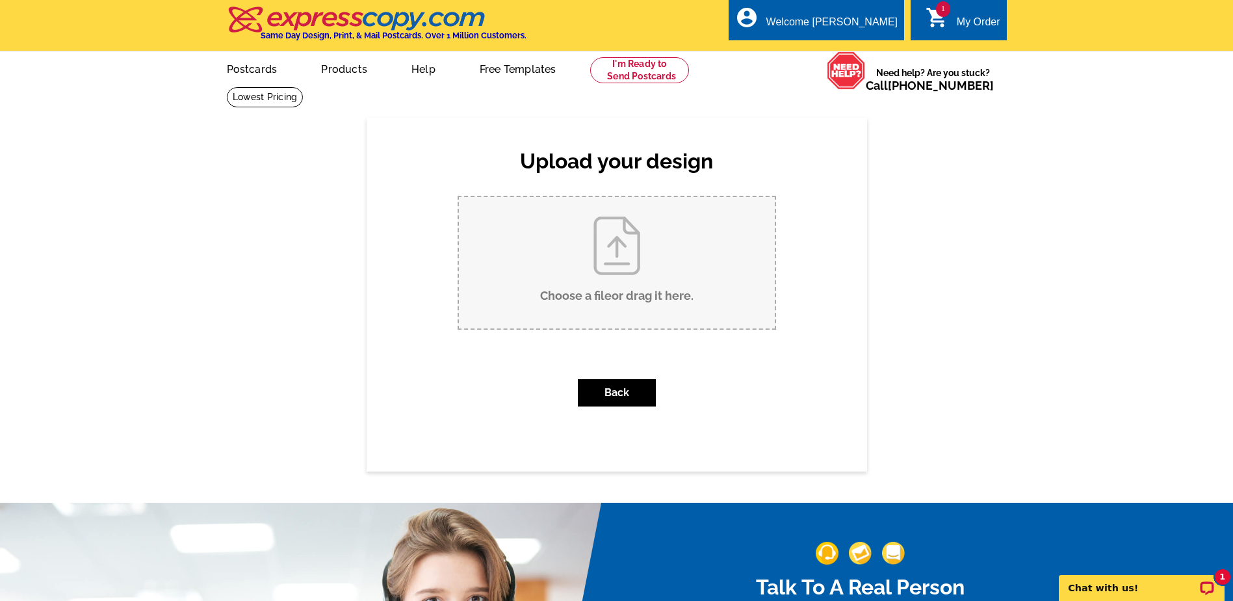
click at [638, 248] on input "Choose a file or drag it here ." at bounding box center [617, 262] width 316 height 131
type input "C:\fakepath\Margie & Mike Dickson Pie Promotion 2025 (1).pdf"
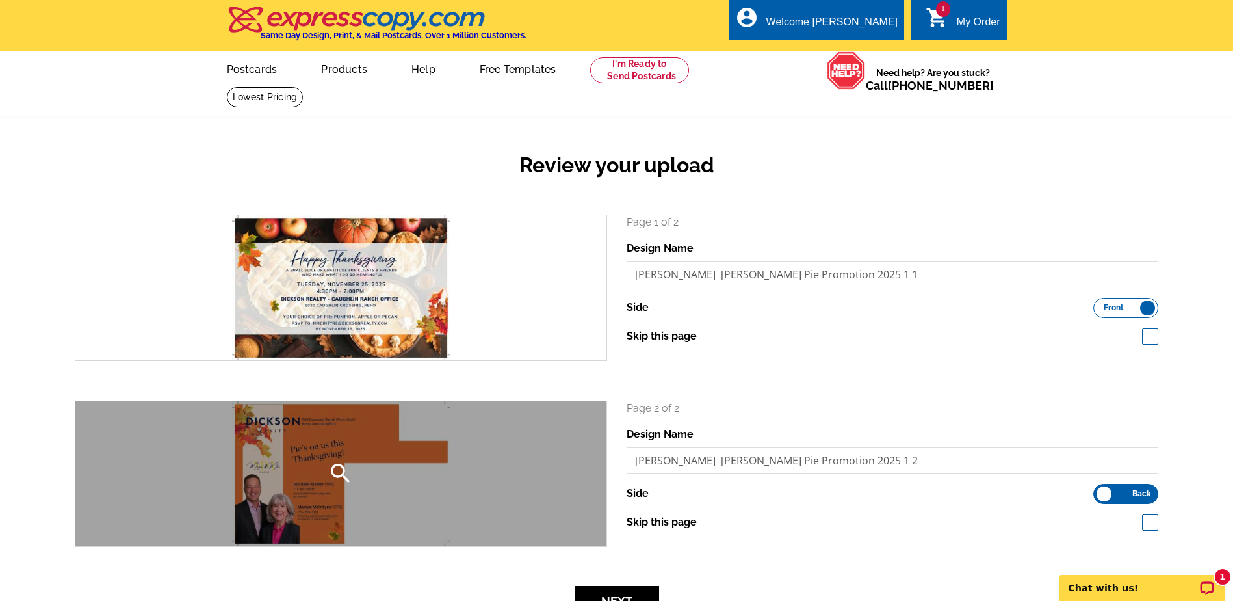
click at [333, 479] on icon "search" at bounding box center [341, 473] width 26 height 26
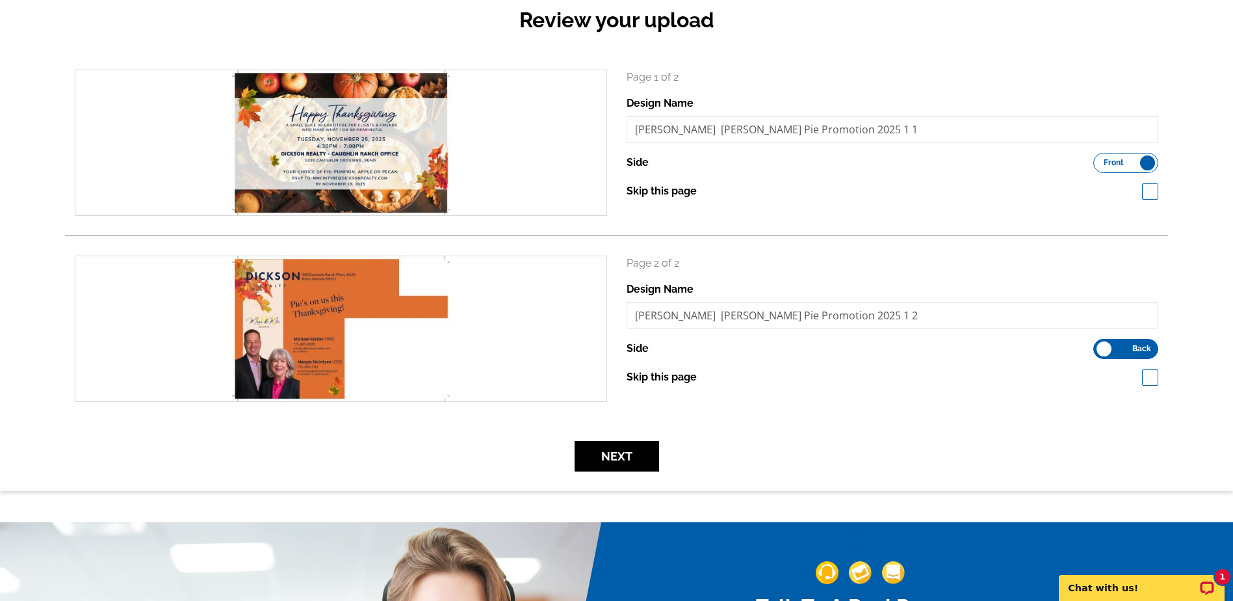
scroll to position [260, 0]
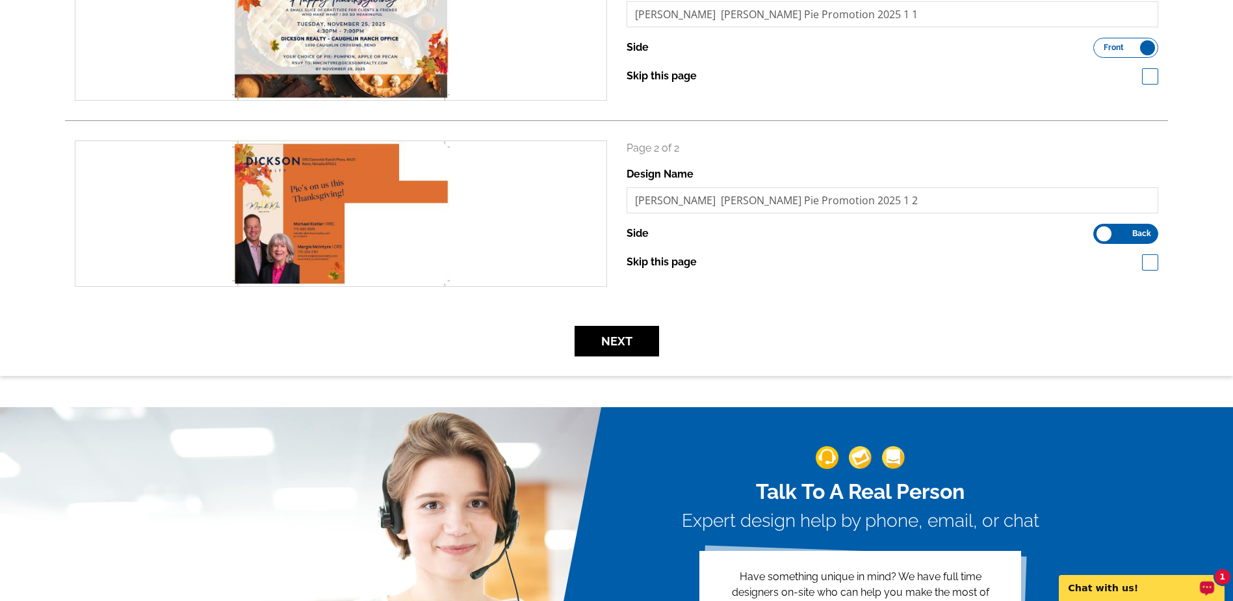
click at [1146, 596] on div "1 Chat with us!" at bounding box center [1142, 588] width 166 height 26
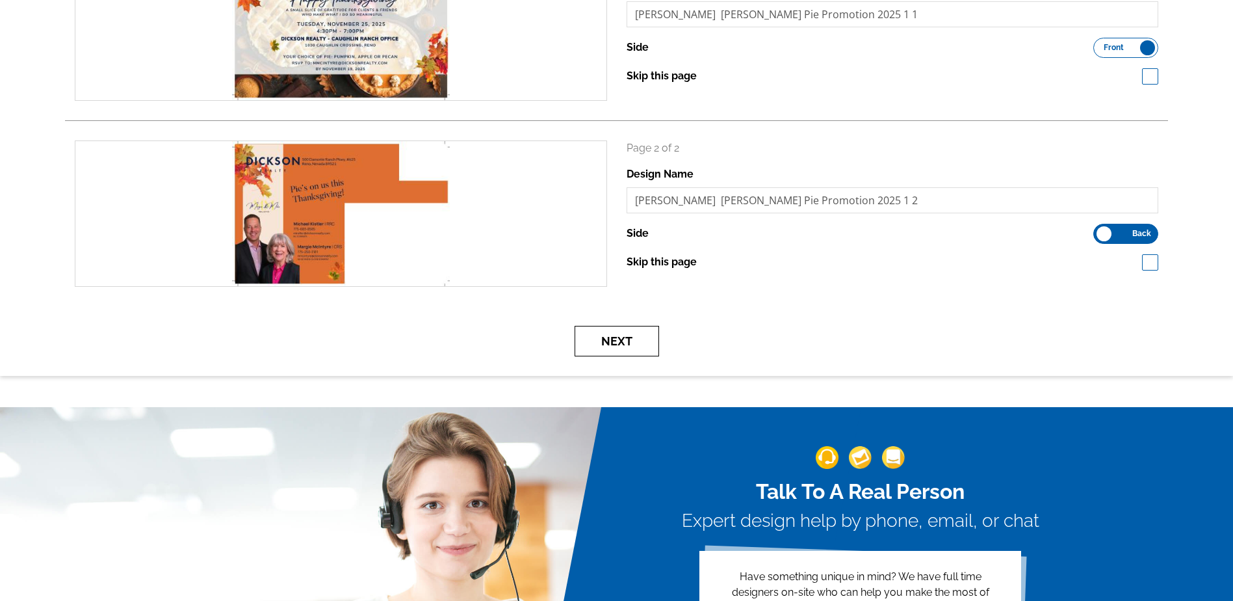
drag, startPoint x: 618, startPoint y: 341, endPoint x: 608, endPoint y: 365, distance: 26.0
click at [618, 341] on button "Next" at bounding box center [617, 341] width 85 height 31
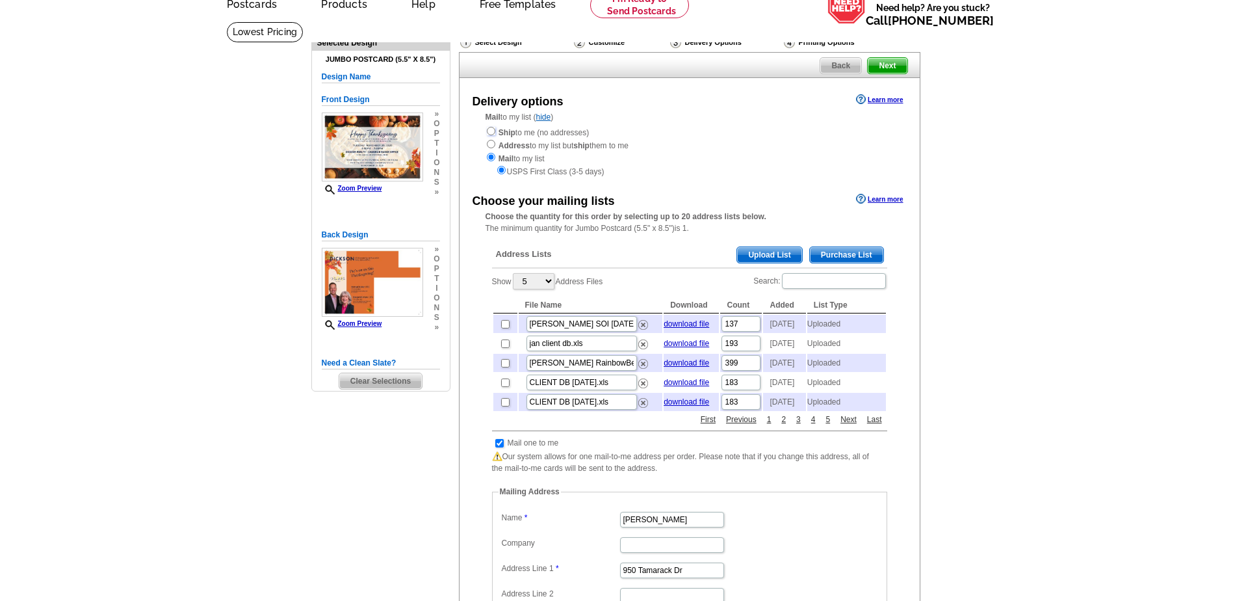
click at [492, 133] on input "radio" at bounding box center [491, 131] width 8 height 8
radio input "true"
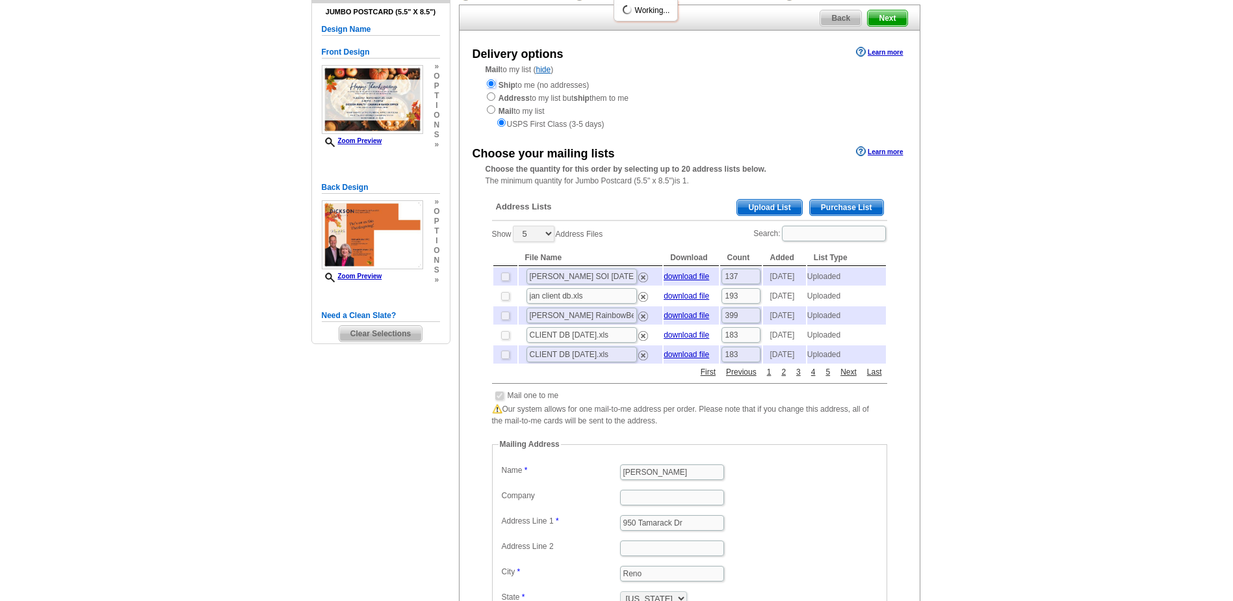
scroll to position [65, 0]
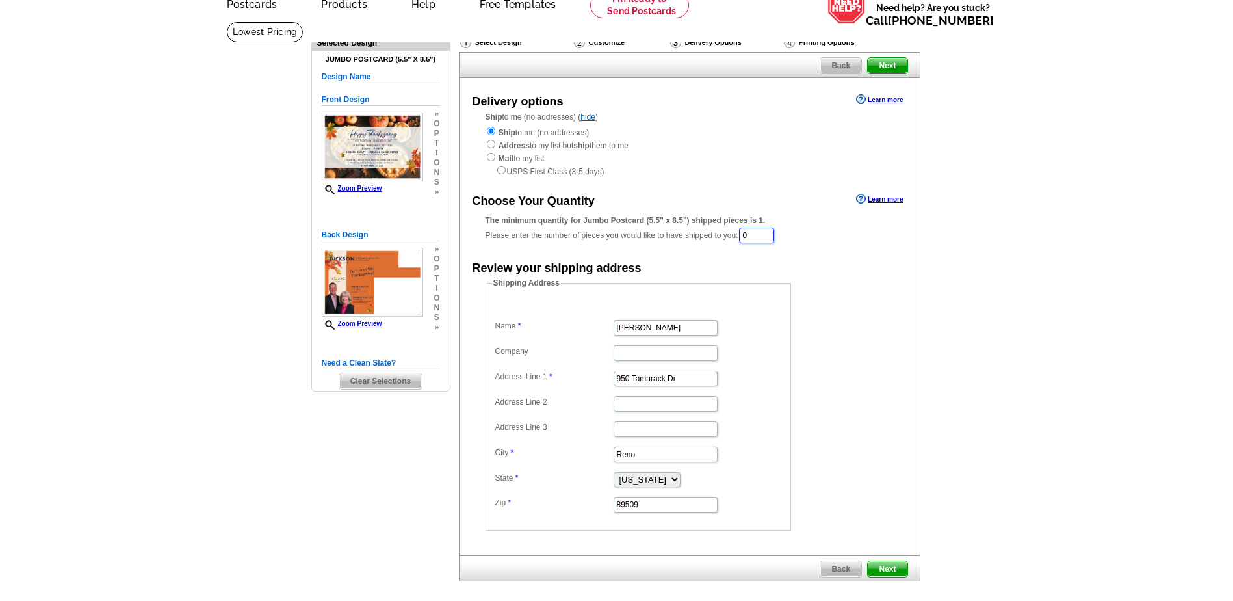
drag, startPoint x: 763, startPoint y: 239, endPoint x: 735, endPoint y: 238, distance: 27.3
click at [735, 238] on div "The minimum quantity for Jumbo Postcard (5.5" x 8.5") shipped pieces is 1. Plea…" at bounding box center [690, 230] width 408 height 30
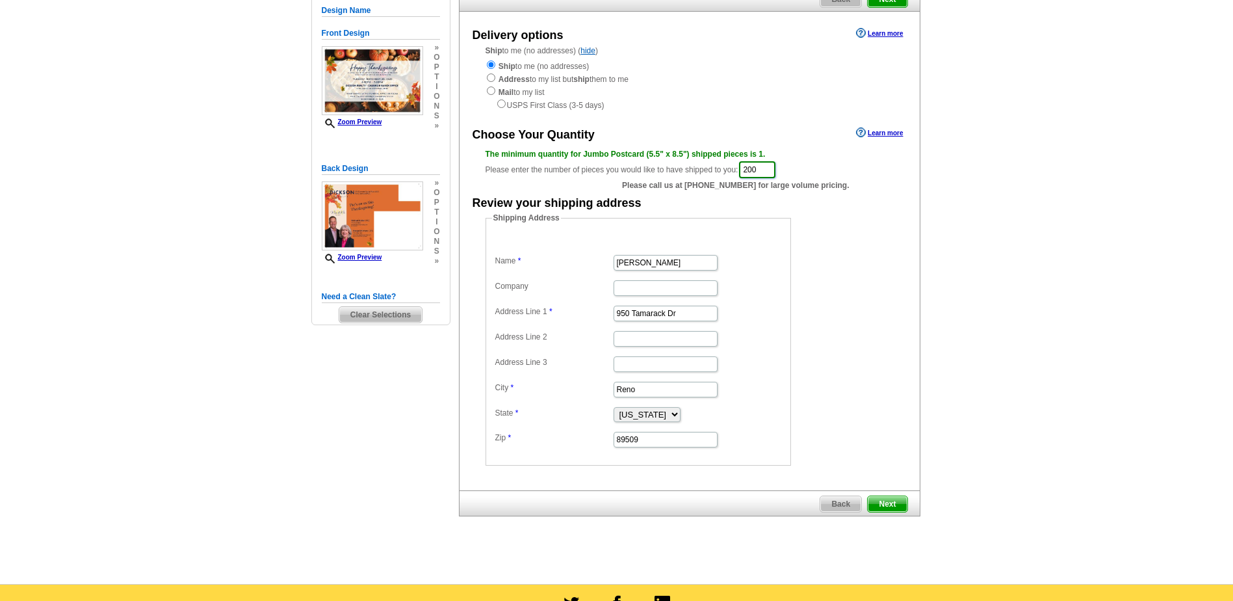
scroll to position [393, 0]
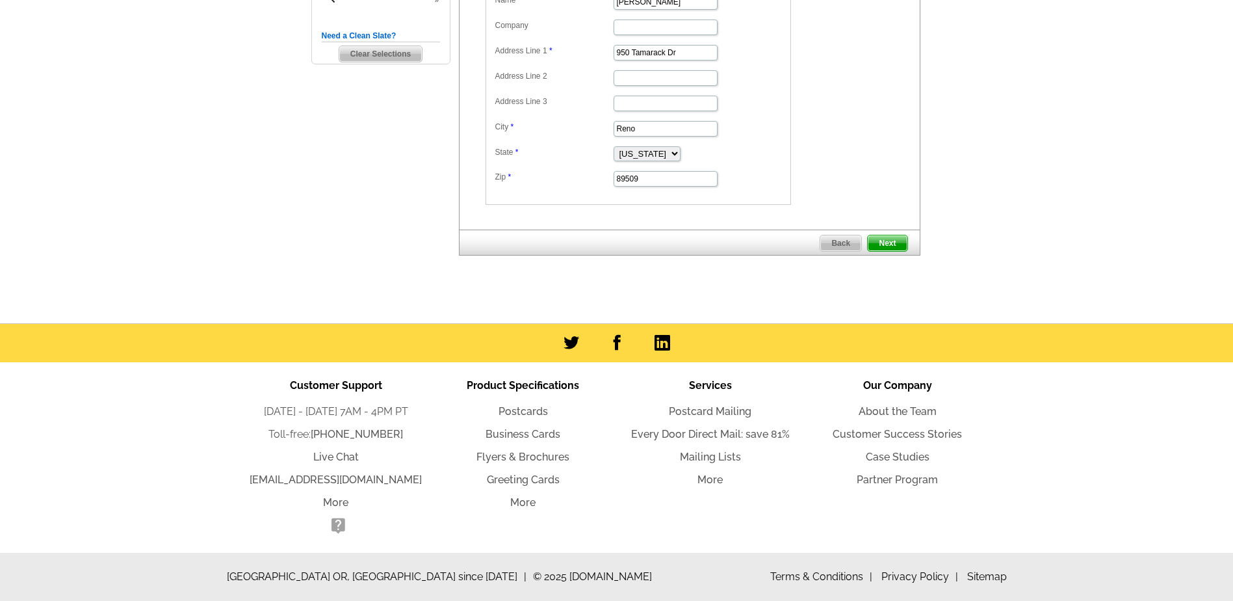
type input "200"
click at [891, 245] on span "Next" at bounding box center [887, 243] width 39 height 16
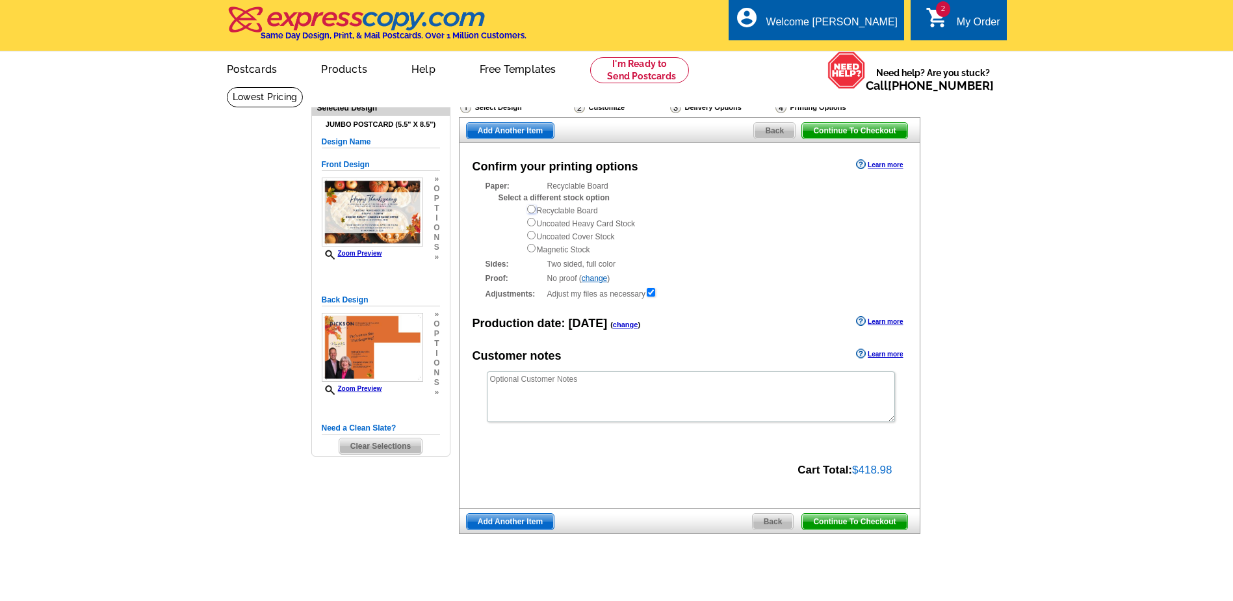
click at [531, 211] on input "radio" at bounding box center [531, 209] width 8 height 8
radio input "true"
click at [837, 527] on span "Continue To Checkout" at bounding box center [854, 522] width 105 height 16
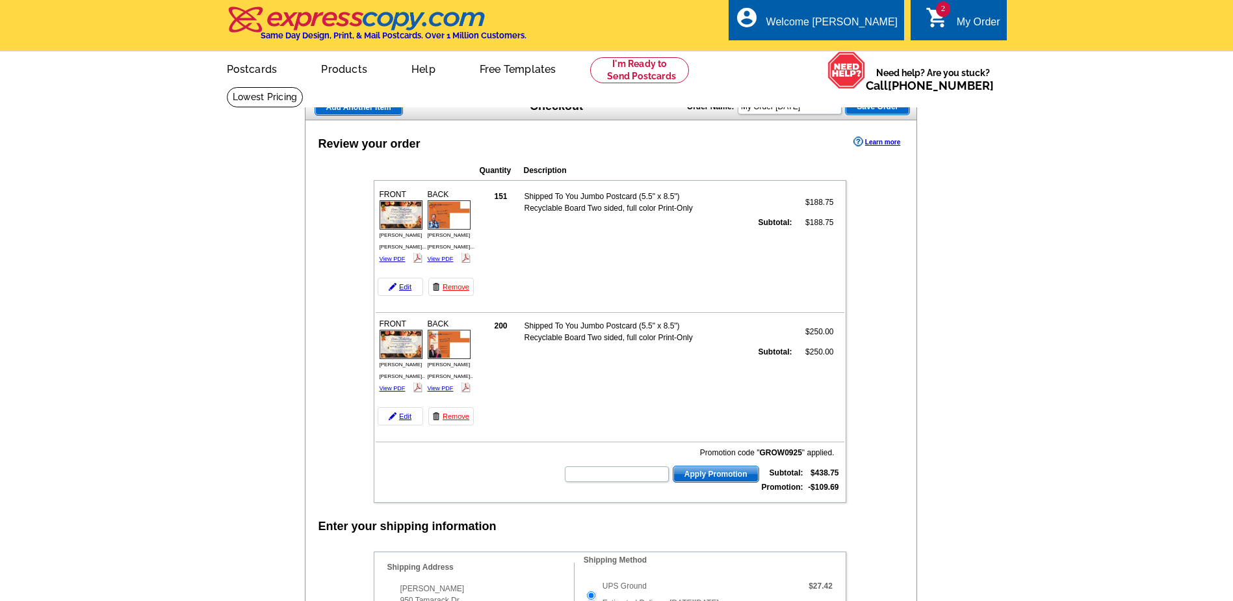
click at [448, 356] on img at bounding box center [449, 344] width 43 height 29
drag, startPoint x: 286, startPoint y: 272, endPoint x: 973, endPoint y: 20, distance: 731.5
